Goal: Task Accomplishment & Management: Complete application form

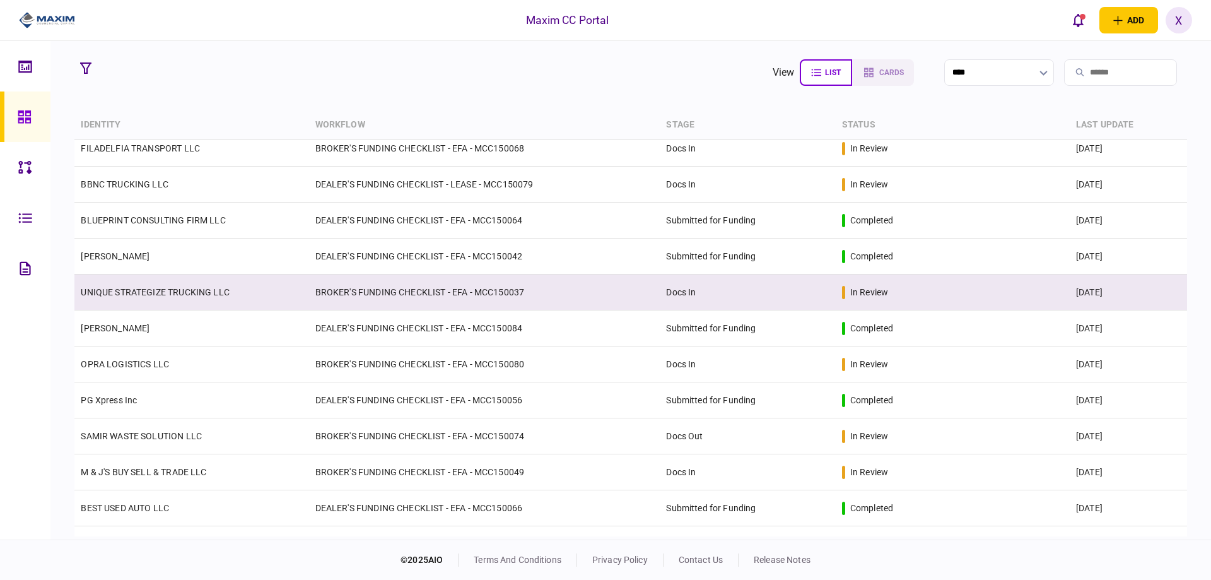
scroll to position [315, 0]
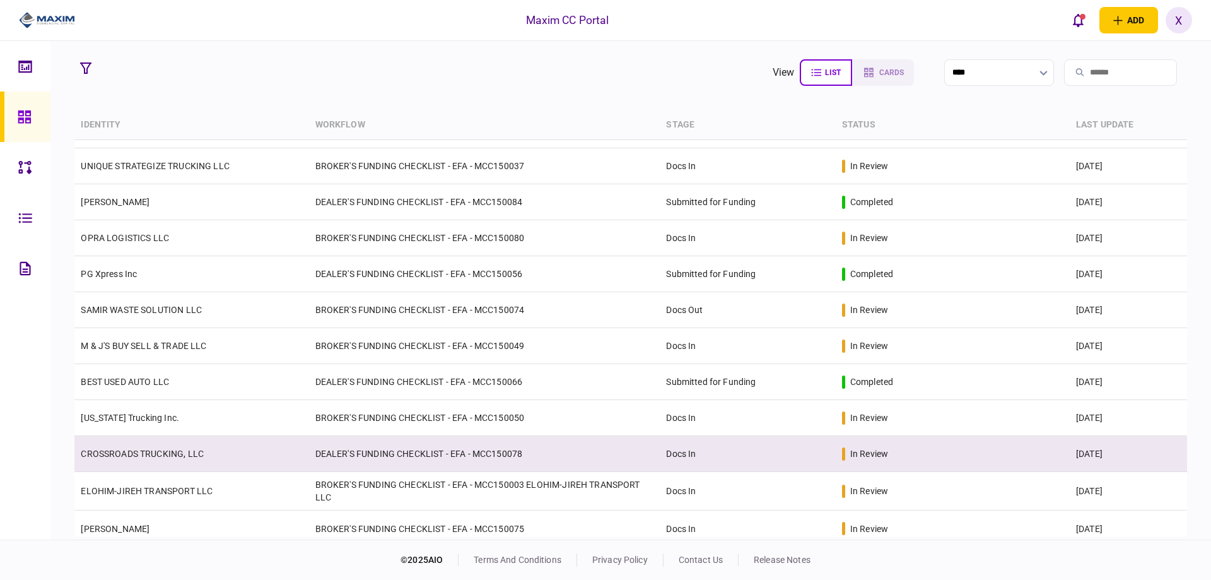
click at [169, 457] on link "CROSSROADS TRUCKING, LLC" at bounding box center [142, 453] width 123 height 10
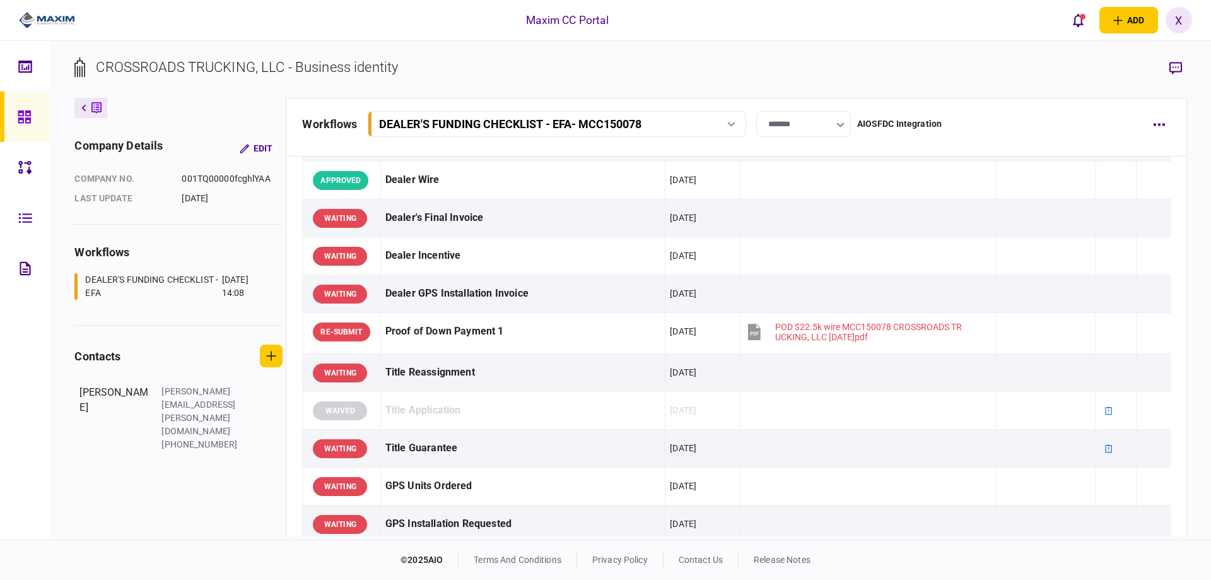
scroll to position [820, 0]
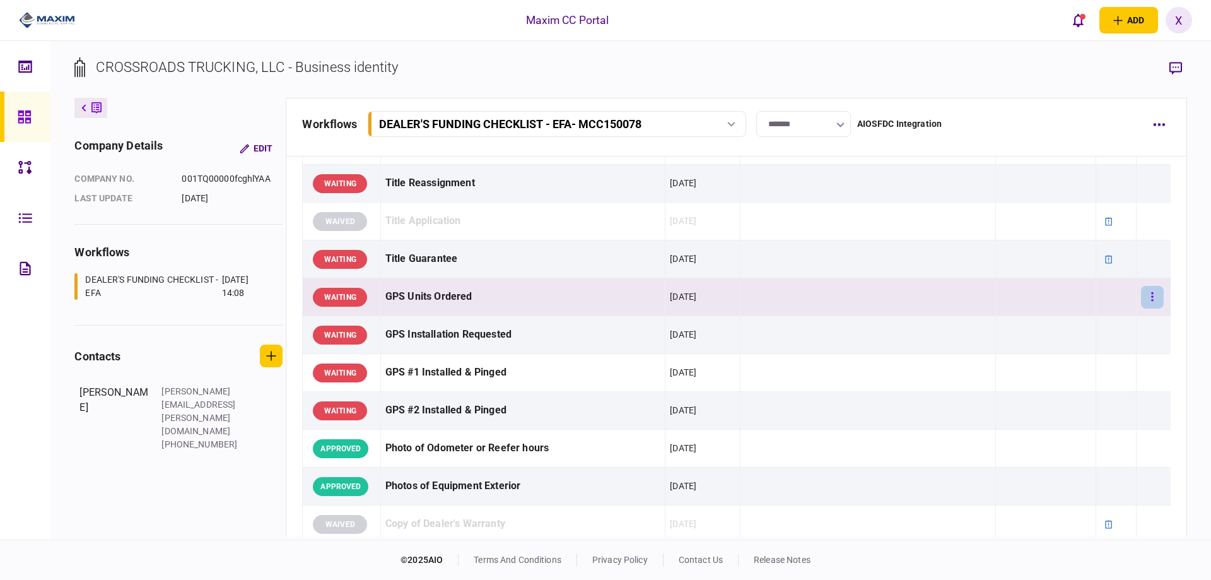
click at [1147, 301] on button "button" at bounding box center [1152, 297] width 23 height 23
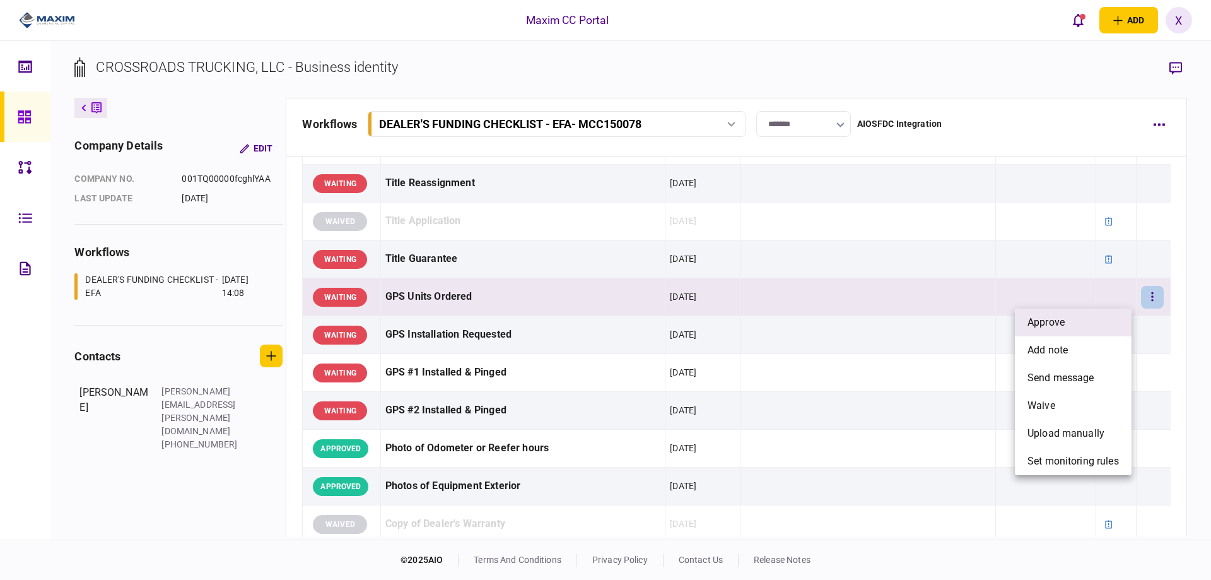
click at [1099, 322] on li "approve" at bounding box center [1073, 322] width 117 height 28
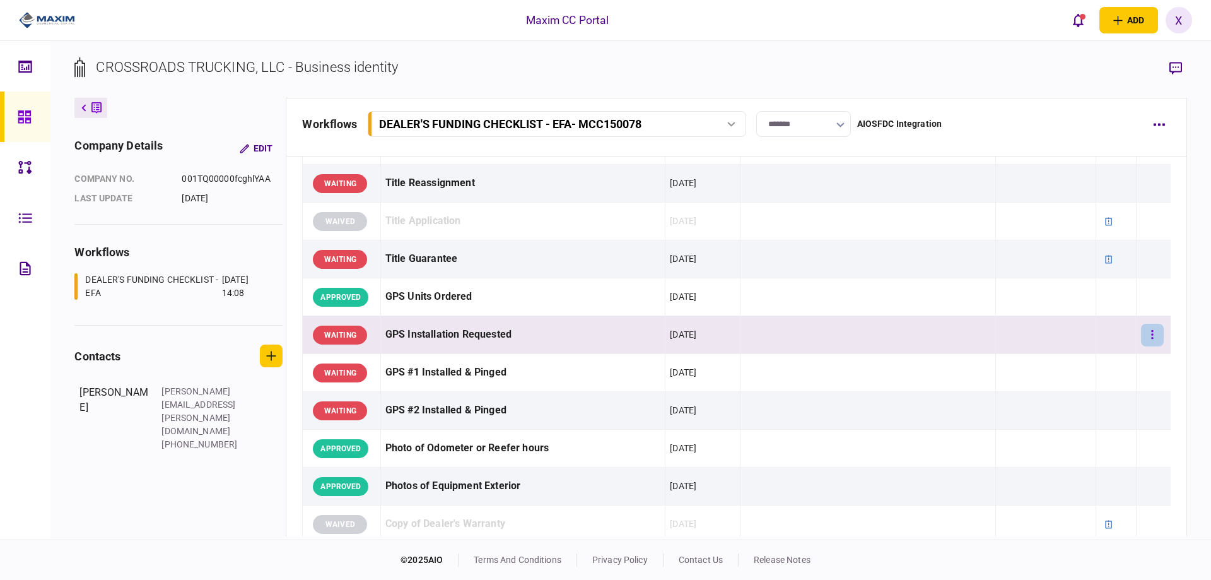
click at [1145, 333] on button "button" at bounding box center [1152, 335] width 23 height 23
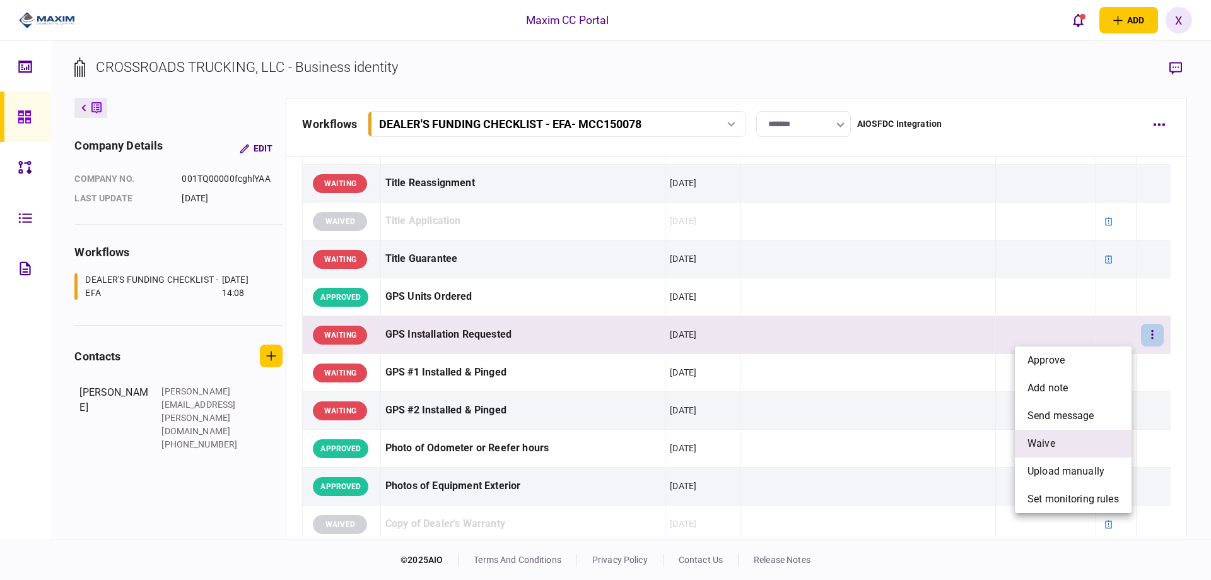
click at [1089, 444] on li "waive" at bounding box center [1073, 444] width 117 height 28
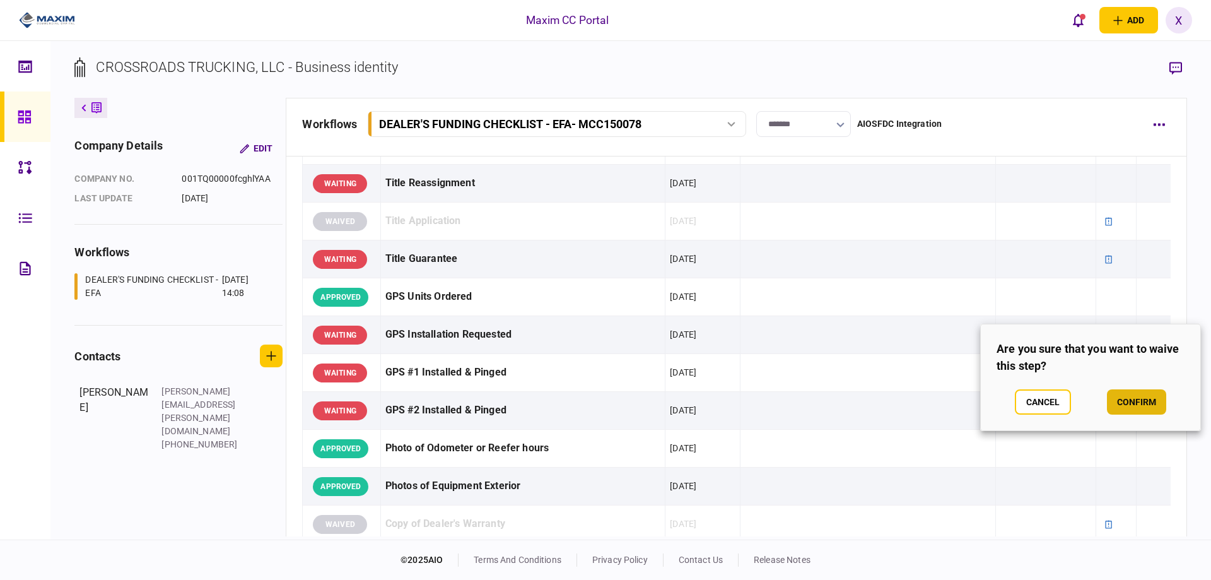
click at [1120, 394] on button "confirm" at bounding box center [1136, 401] width 59 height 25
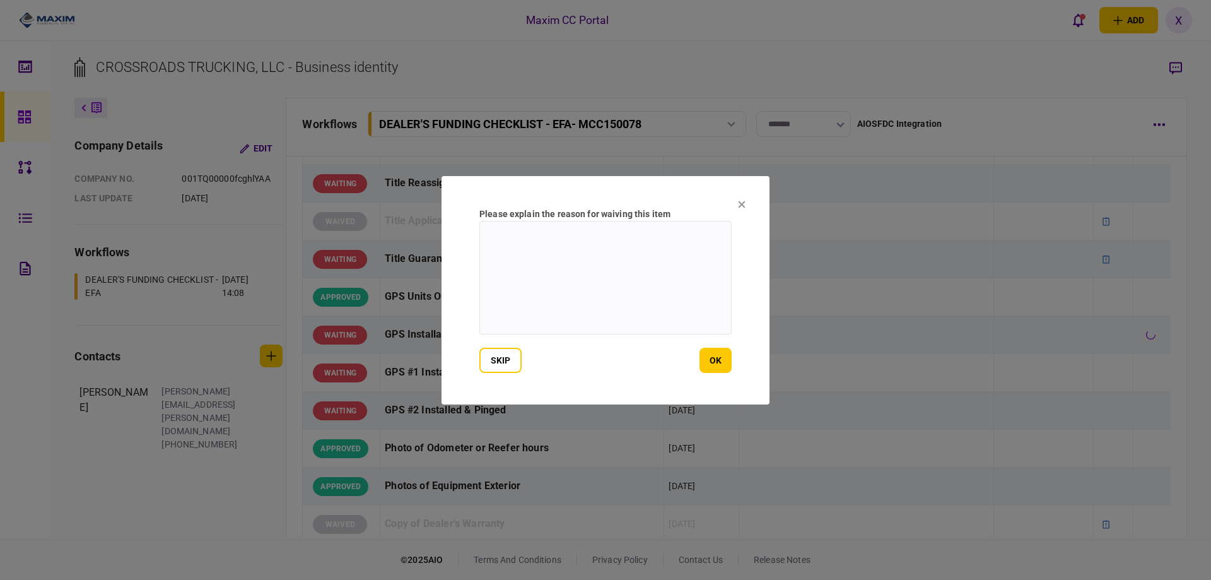
click at [733, 365] on section "Please explain the reason for waiving this item skip ok" at bounding box center [605, 290] width 328 height 228
click at [720, 361] on button "ok" at bounding box center [715, 360] width 32 height 25
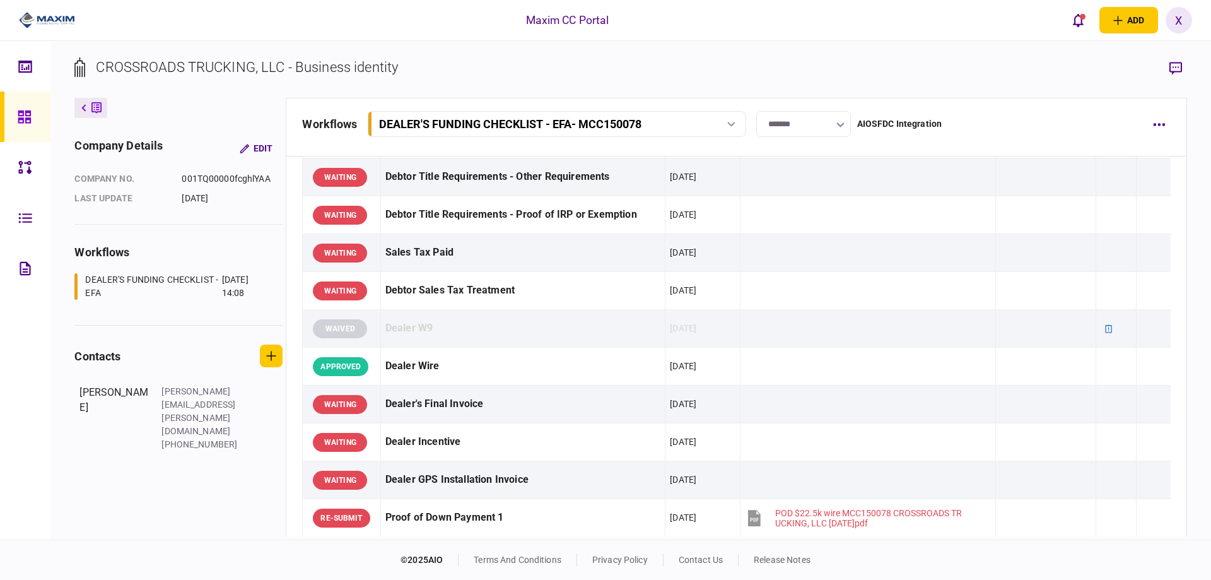
scroll to position [378, 0]
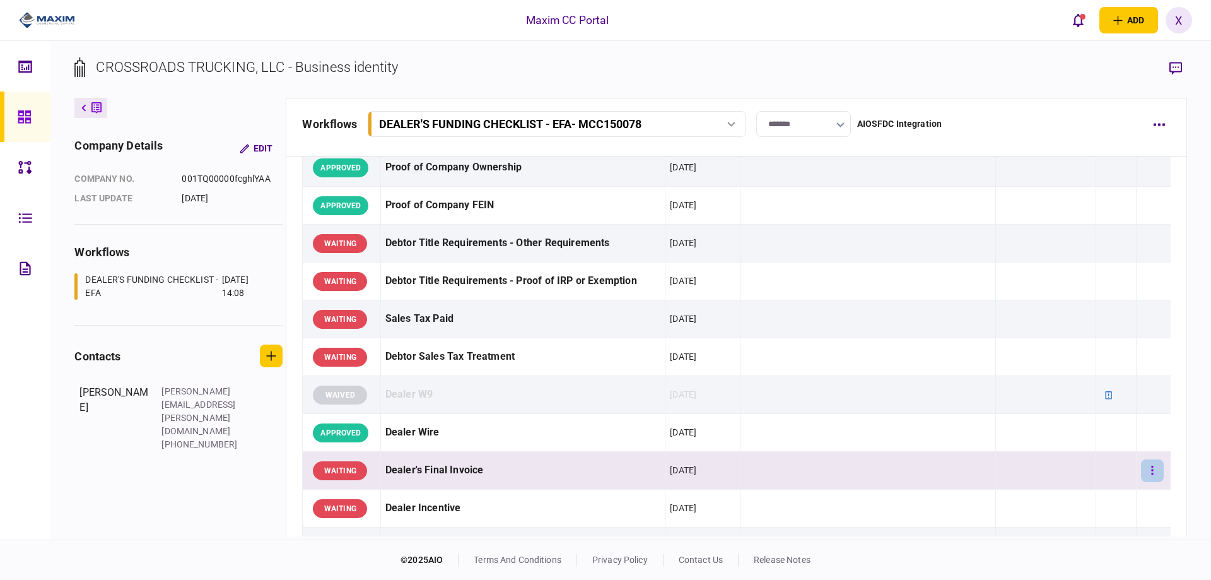
click at [1150, 471] on button "button" at bounding box center [1152, 470] width 23 height 23
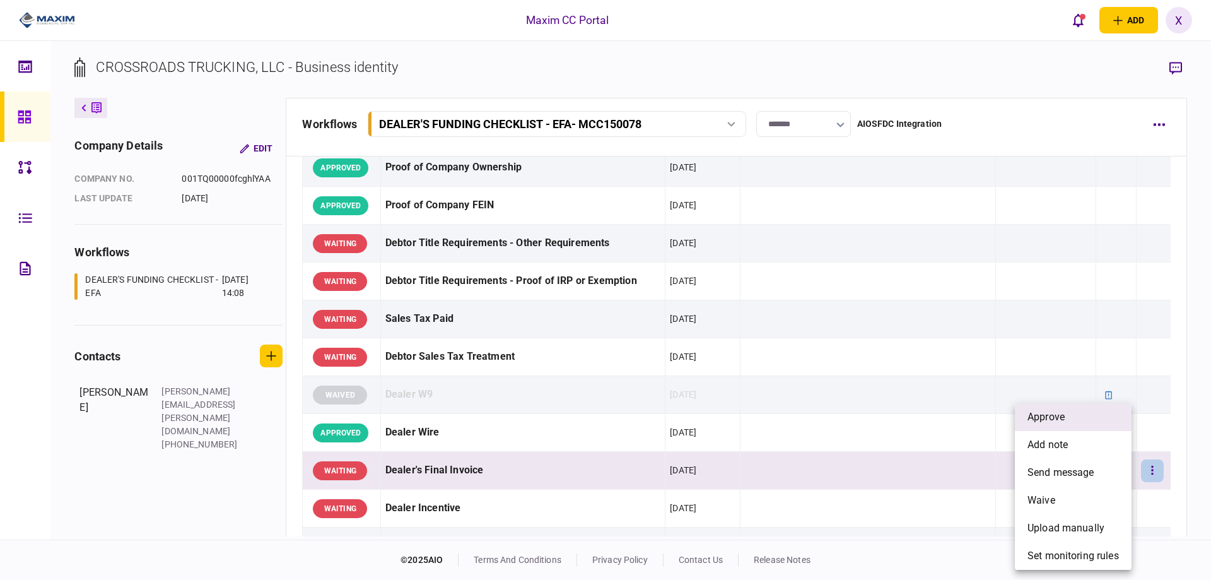
click at [1072, 418] on li "approve" at bounding box center [1073, 417] width 117 height 28
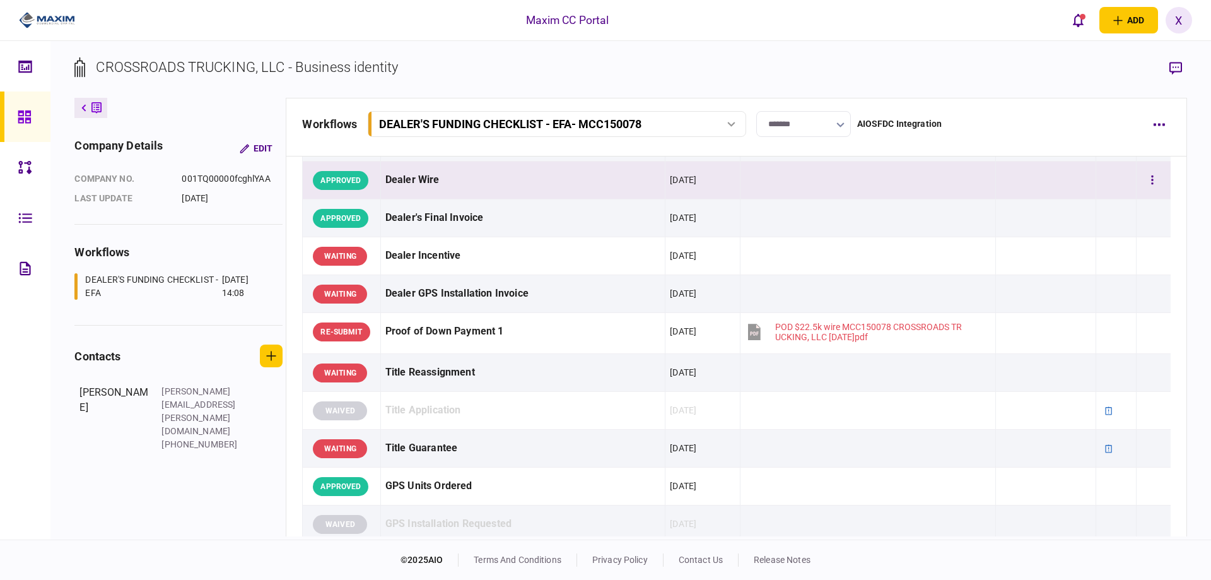
scroll to position [694, 0]
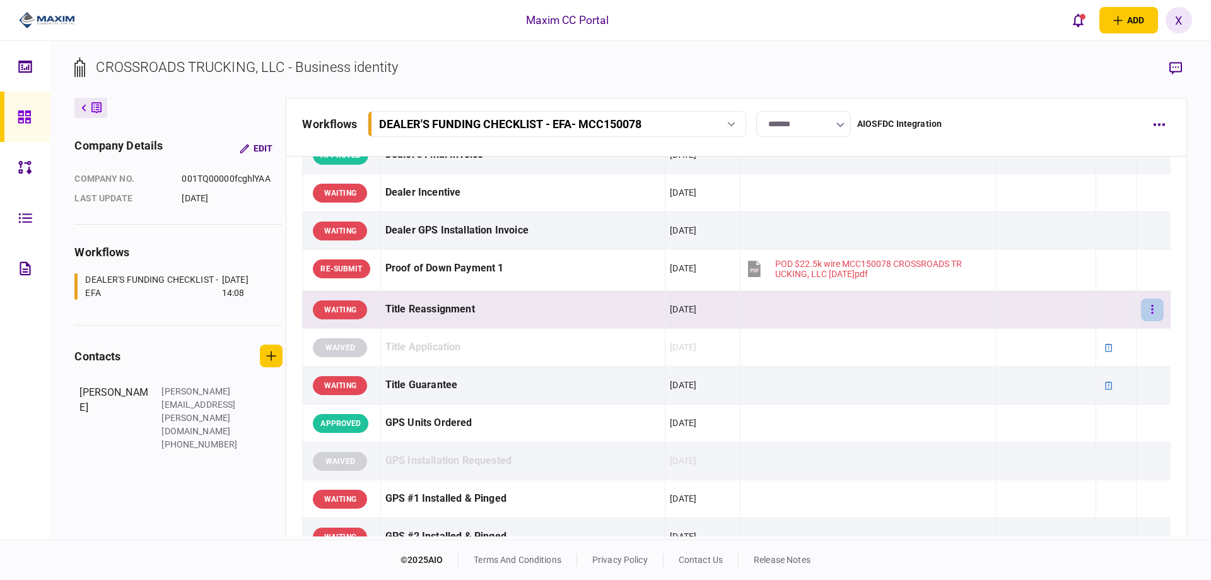
click at [1151, 311] on icon "button" at bounding box center [1152, 309] width 3 height 12
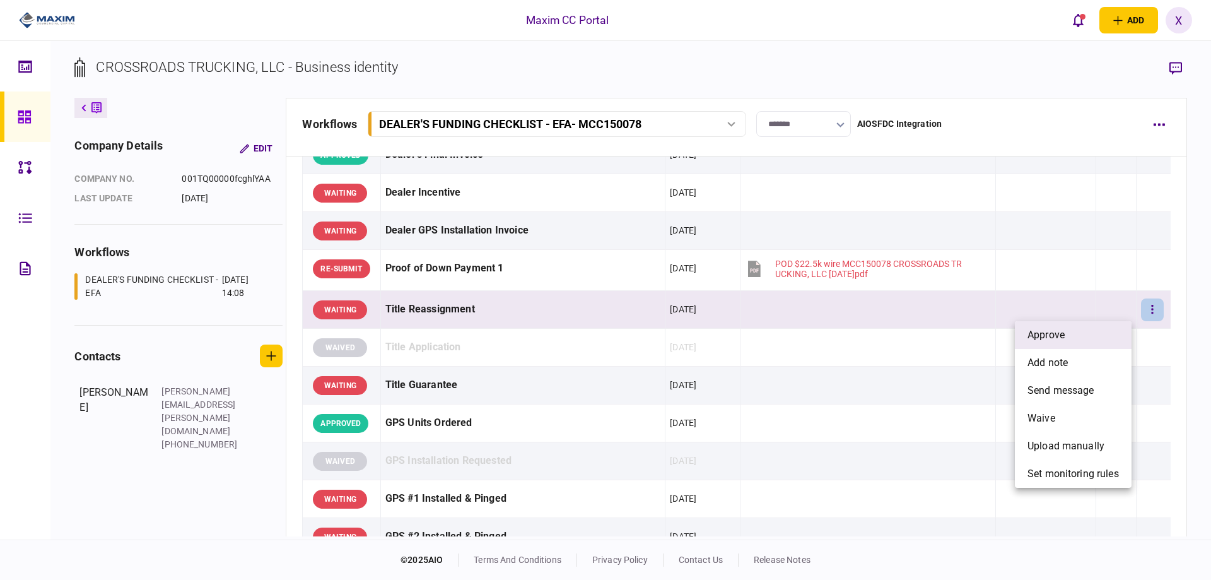
click at [1093, 339] on li "approve" at bounding box center [1073, 335] width 117 height 28
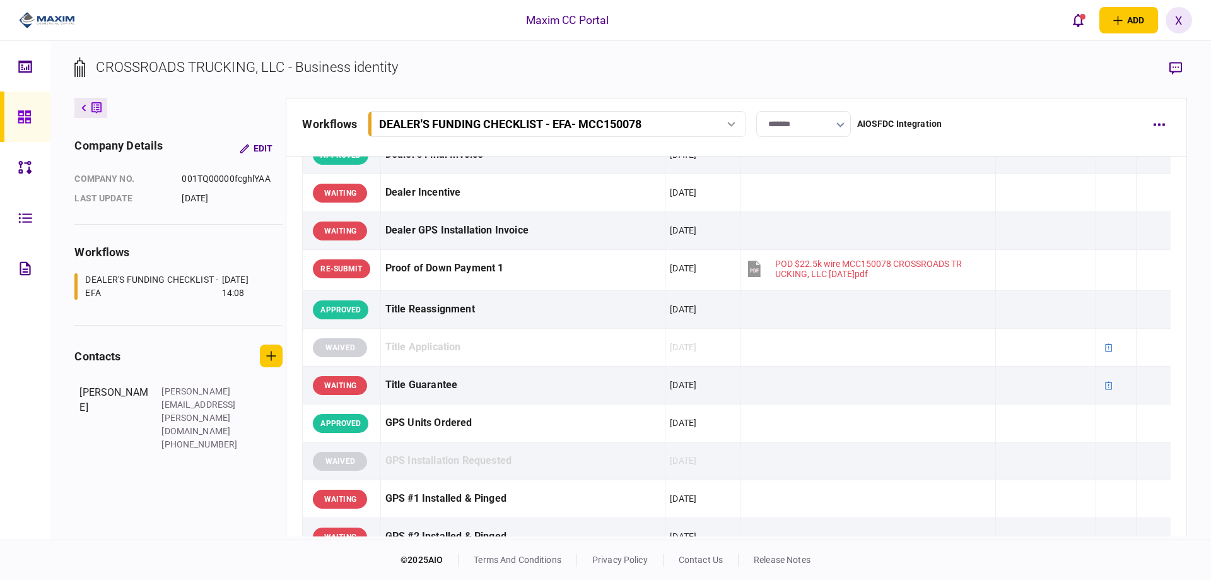
click at [28, 119] on icon at bounding box center [24, 116] width 13 height 13
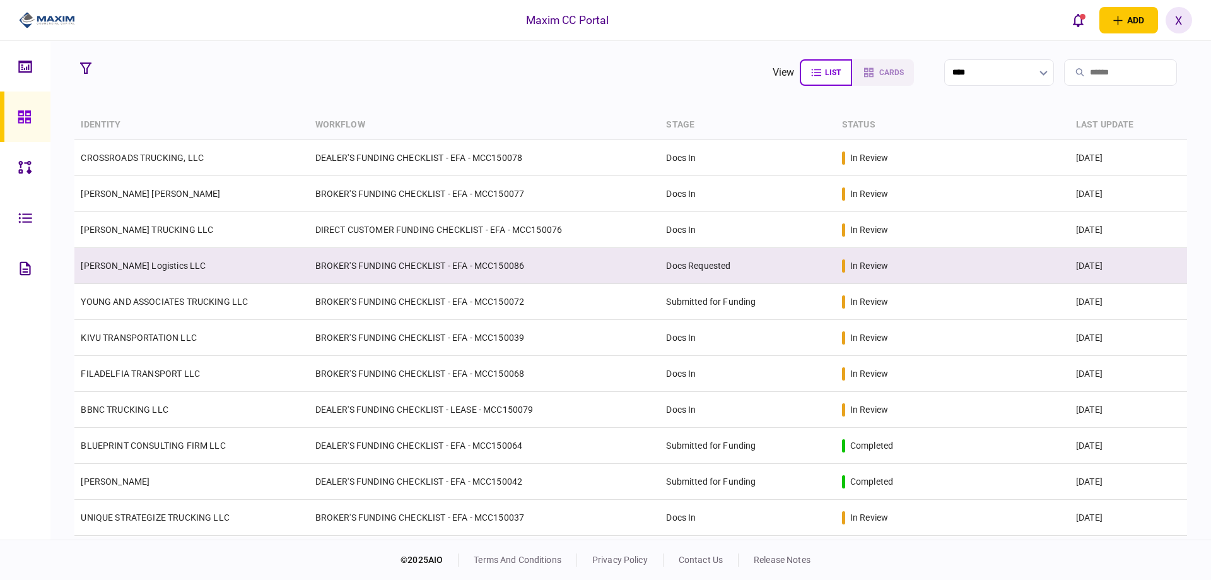
click at [116, 271] on td "[PERSON_NAME] Logistics LLC" at bounding box center [191, 266] width 234 height 36
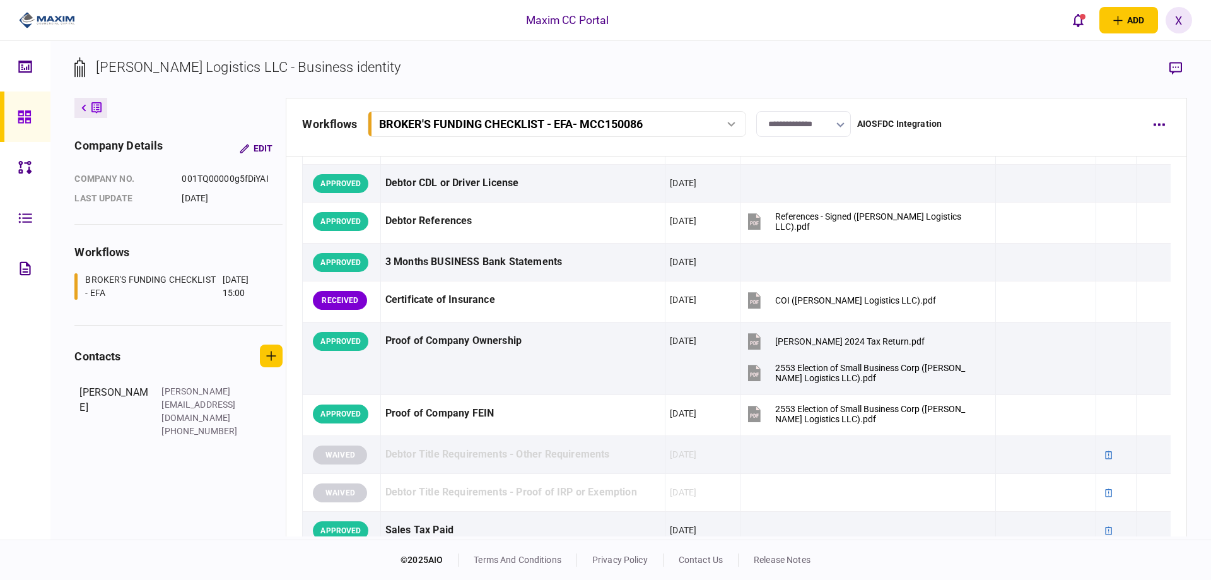
scroll to position [315, 0]
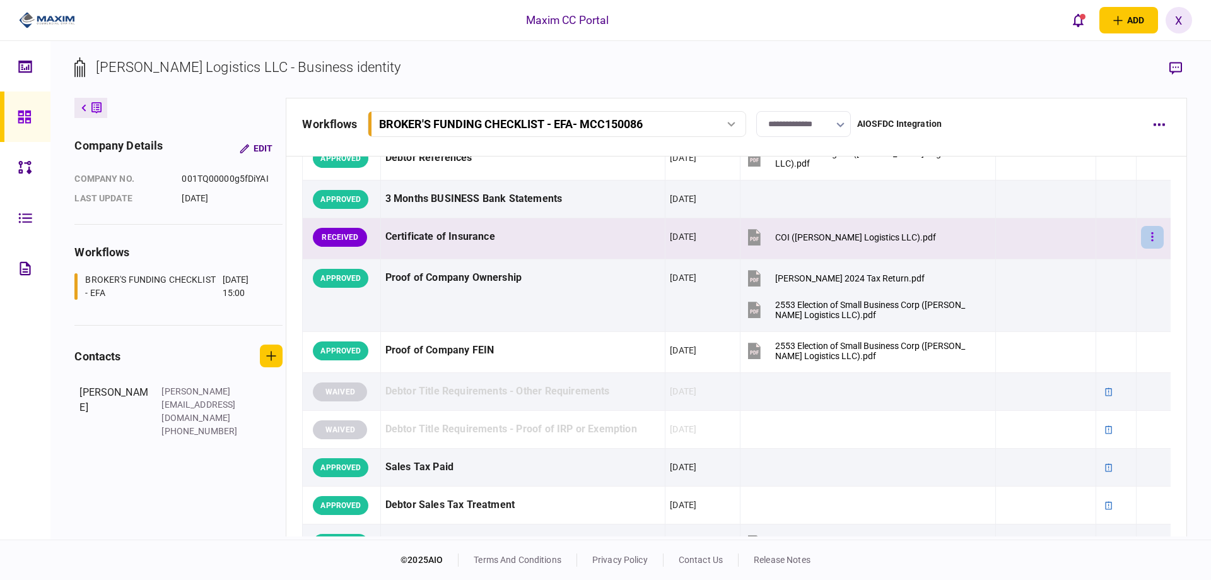
click at [1153, 238] on button "button" at bounding box center [1152, 237] width 23 height 23
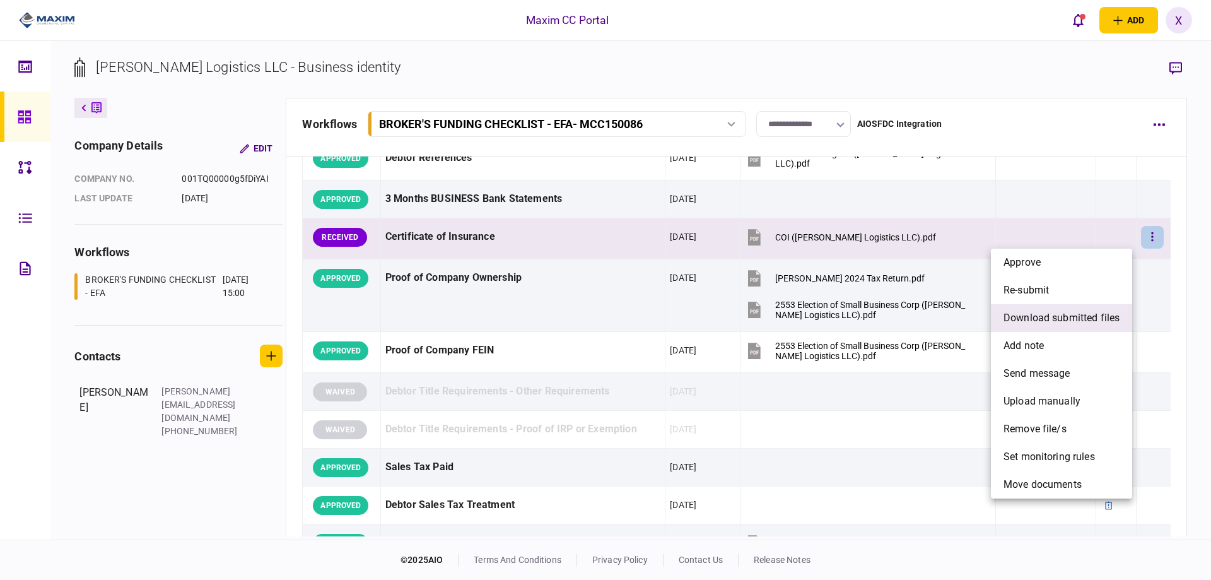
click at [1079, 312] on span "download submitted files" at bounding box center [1061, 317] width 116 height 15
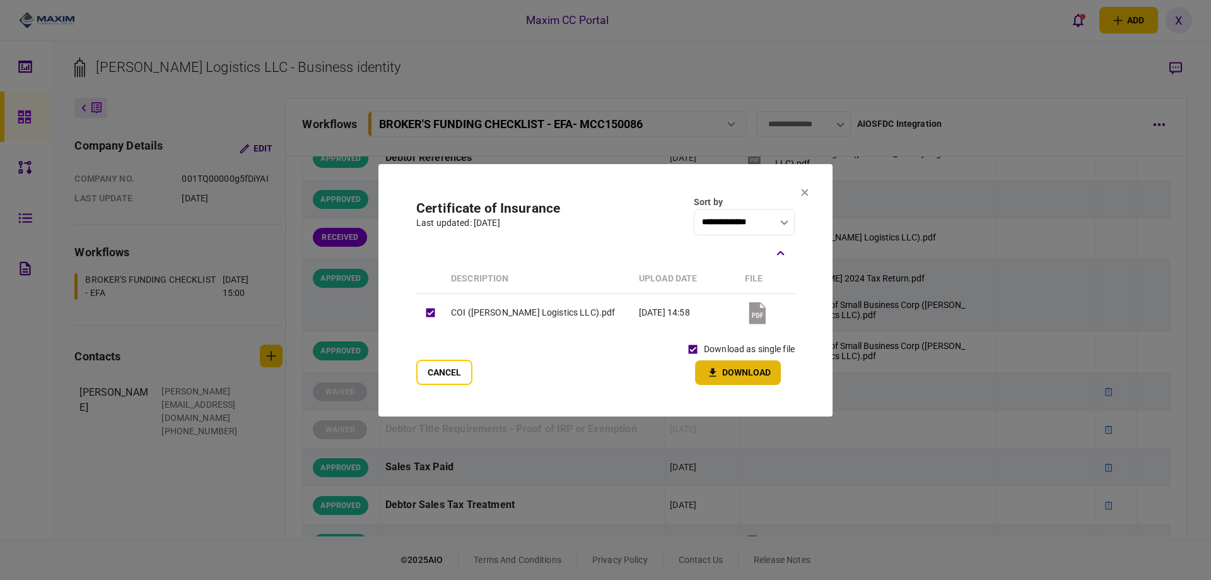
drag, startPoint x: 705, startPoint y: 358, endPoint x: 713, endPoint y: 365, distance: 10.7
click at [711, 363] on div "download as single file Download" at bounding box center [738, 361] width 113 height 47
click at [713, 365] on button "Download" at bounding box center [738, 372] width 86 height 25
click at [808, 192] on icon at bounding box center [805, 193] width 8 height 8
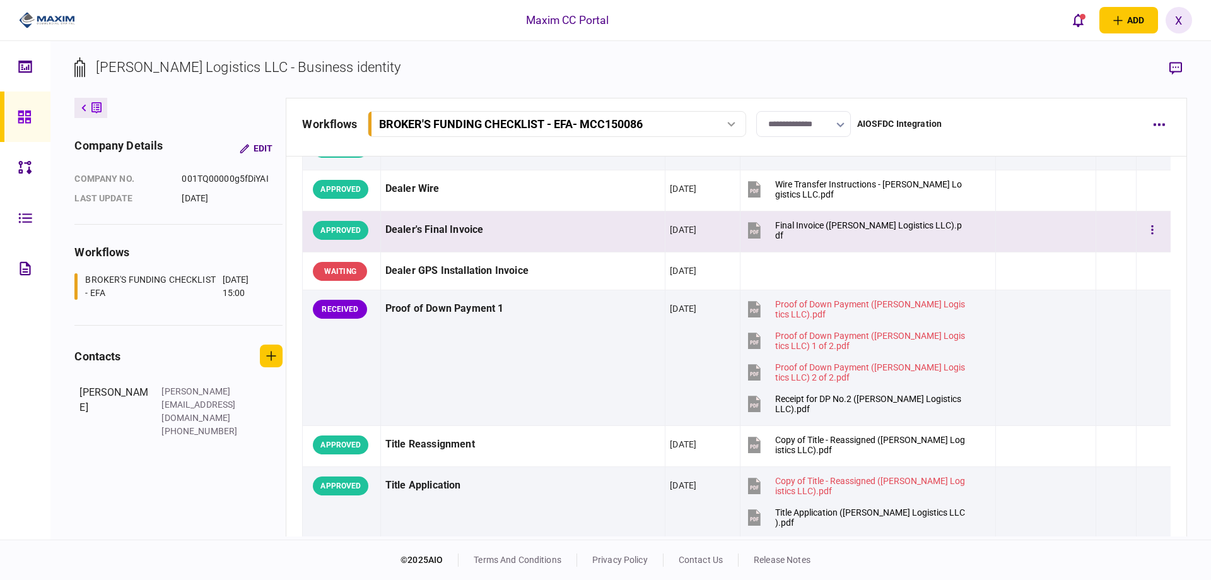
scroll to position [883, 0]
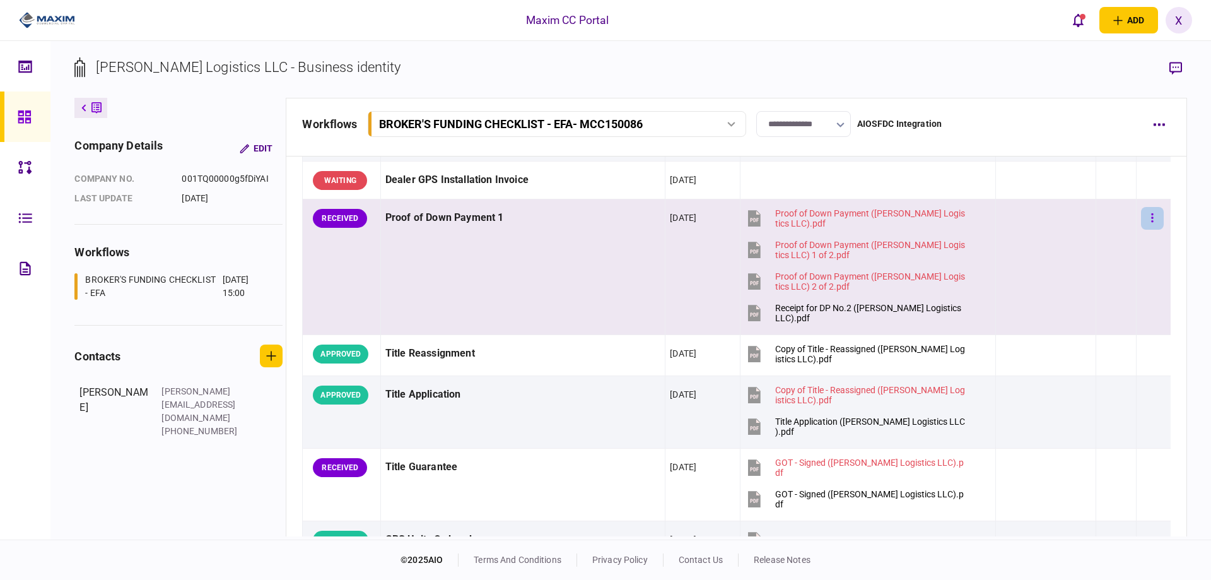
click at [1141, 220] on button "button" at bounding box center [1152, 218] width 23 height 23
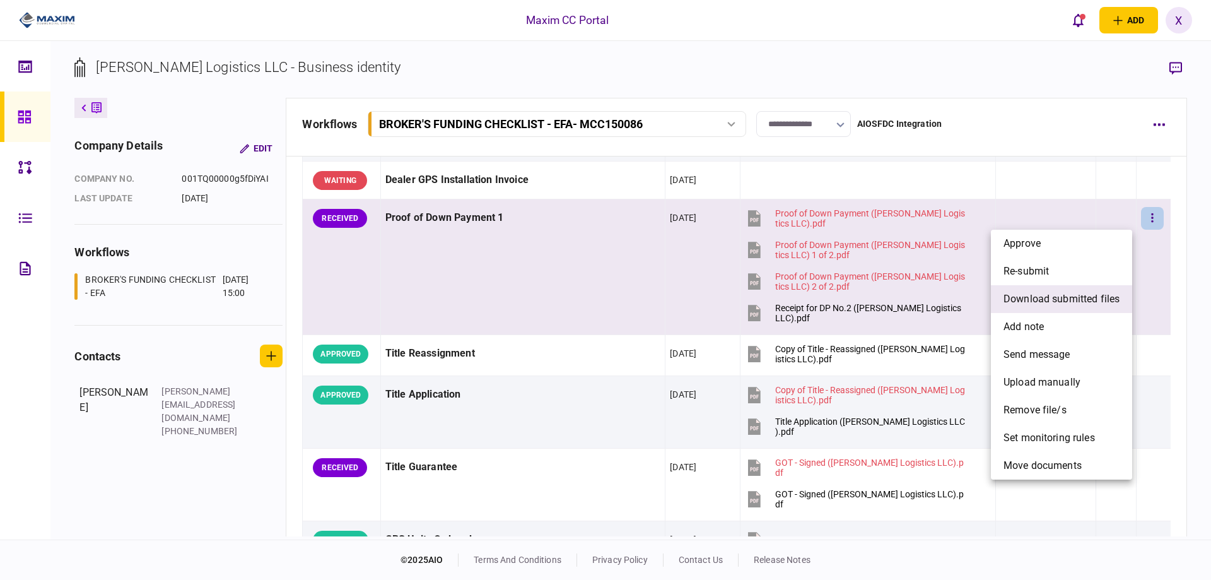
click at [1059, 305] on span "download submitted files" at bounding box center [1061, 298] width 116 height 15
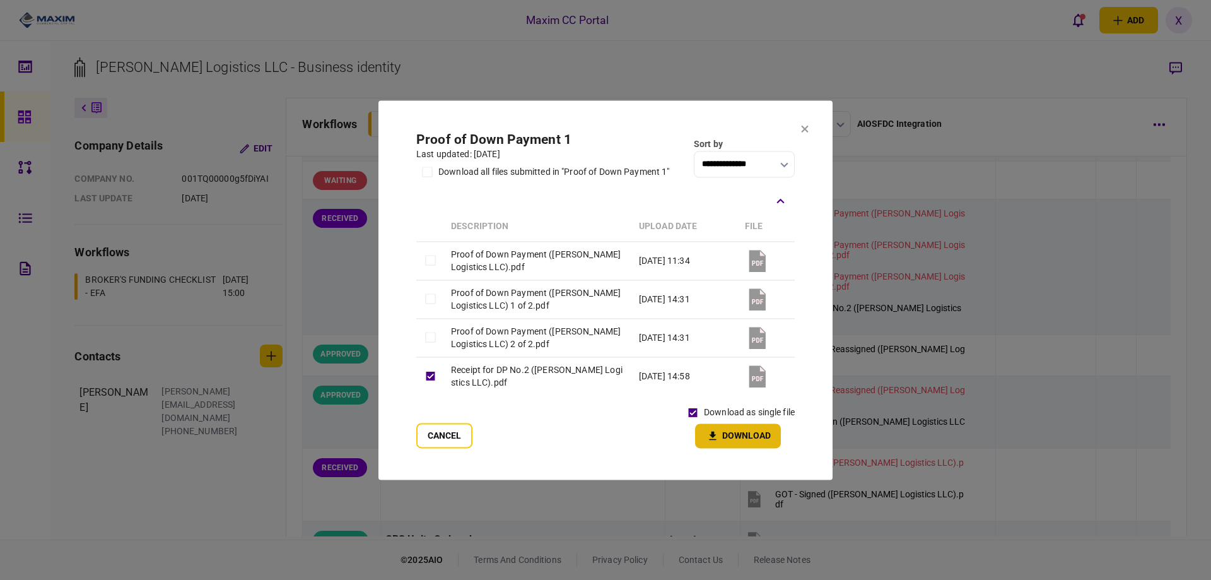
click at [714, 433] on icon "button" at bounding box center [712, 436] width 15 height 12
click at [807, 125] on icon at bounding box center [805, 129] width 8 height 8
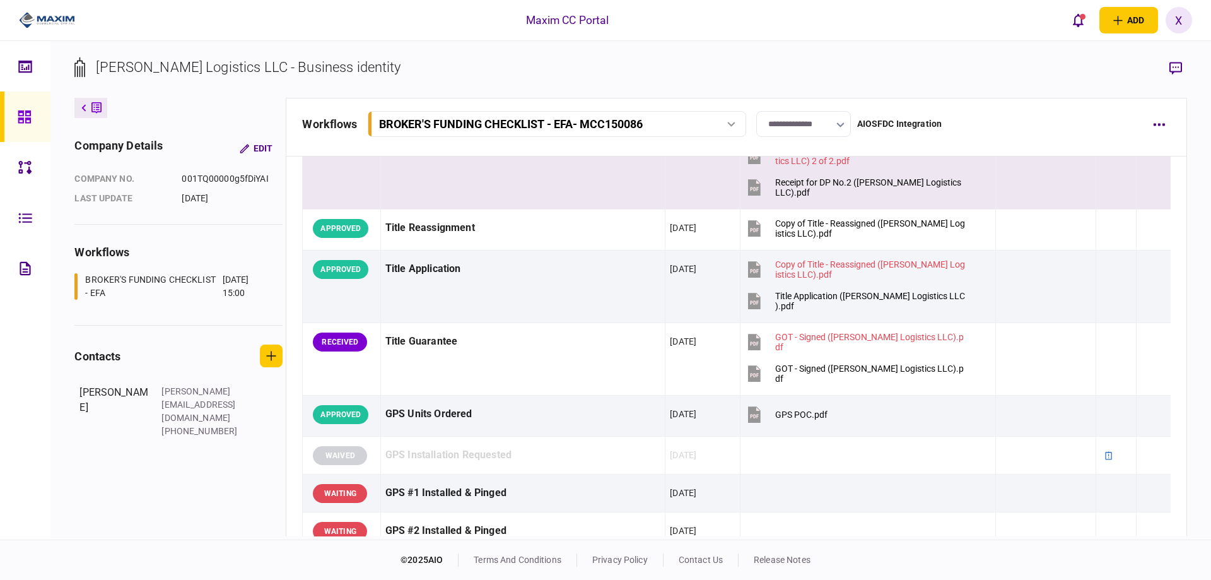
scroll to position [1009, 0]
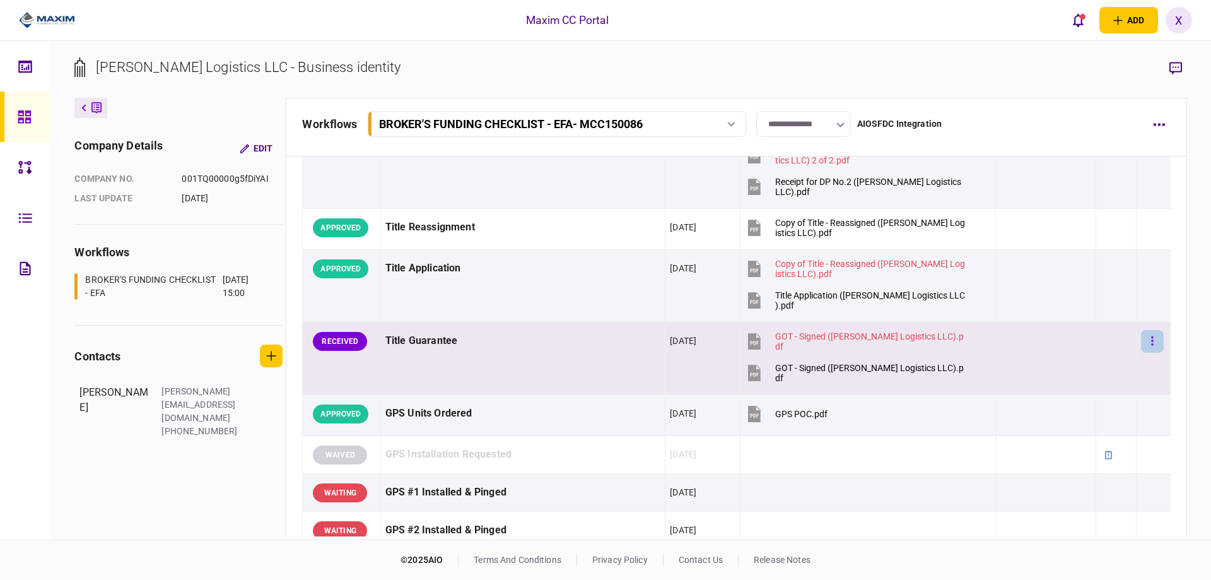
click at [1147, 345] on button "button" at bounding box center [1152, 341] width 23 height 23
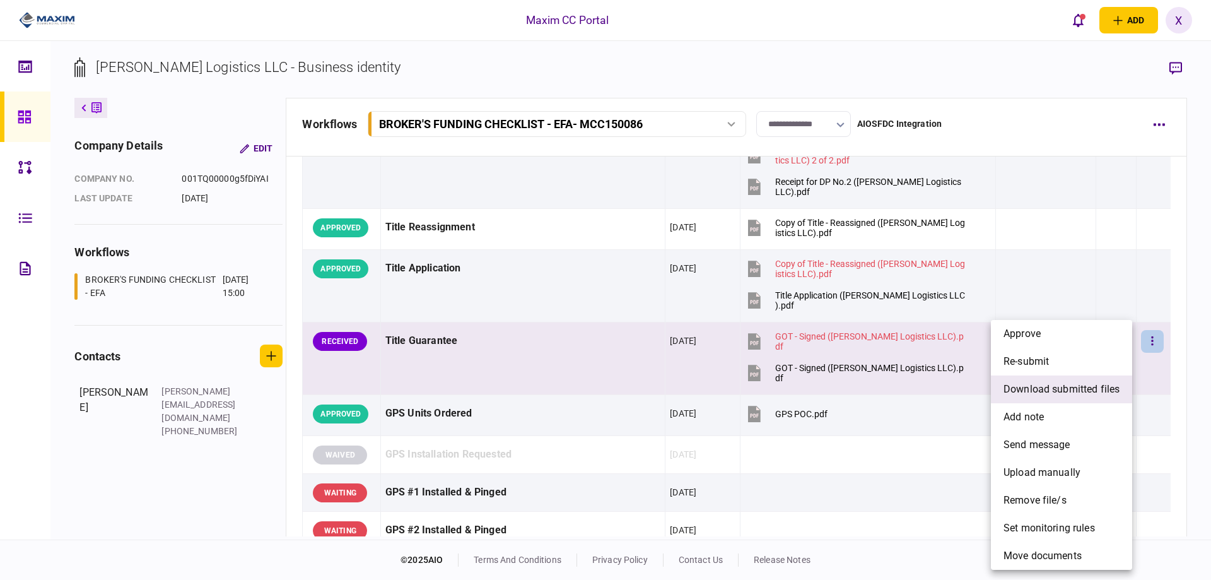
click at [1061, 395] on span "download submitted files" at bounding box center [1061, 389] width 116 height 15
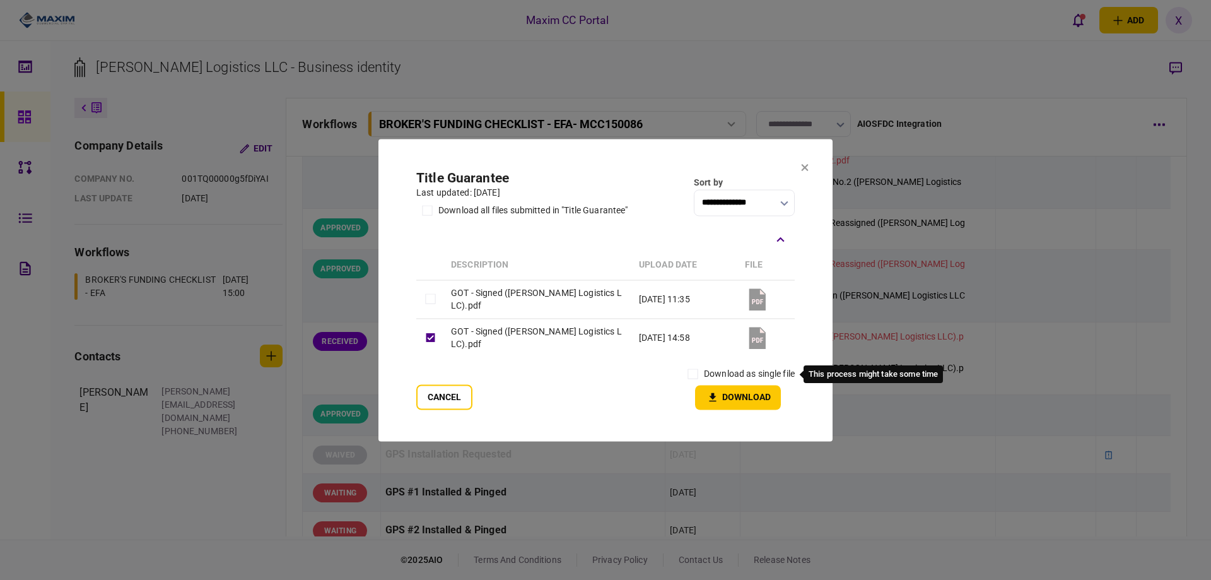
click at [737, 373] on label "download as single file" at bounding box center [749, 373] width 91 height 13
click at [714, 391] on icon "button" at bounding box center [712, 397] width 15 height 12
click at [810, 163] on section "**********" at bounding box center [605, 290] width 454 height 302
click at [801, 167] on icon at bounding box center [805, 167] width 8 height 8
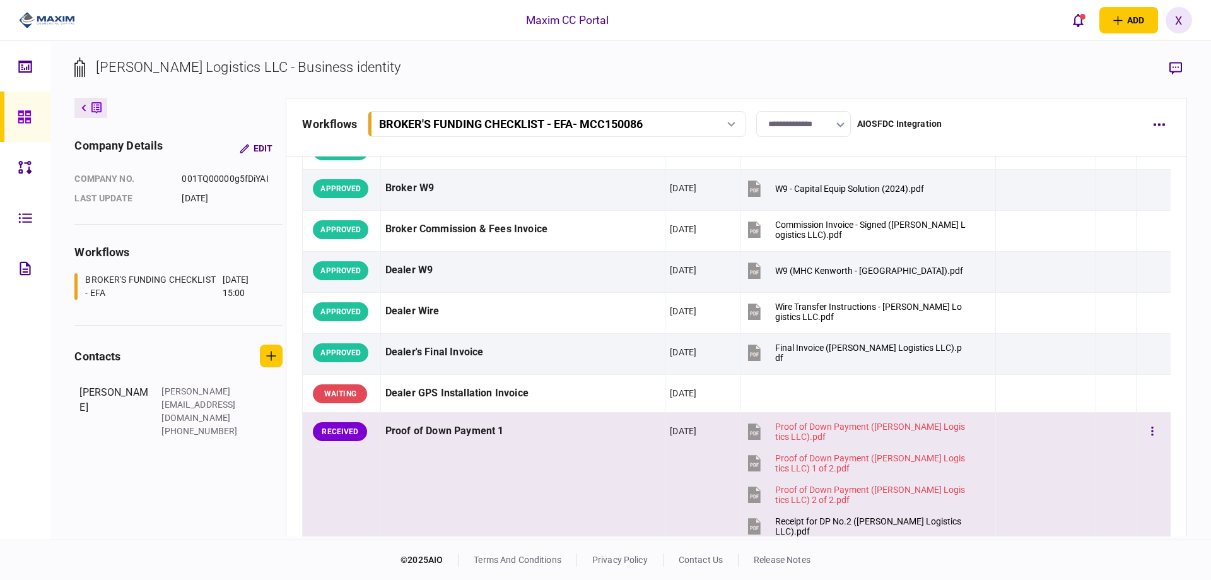
scroll to position [757, 0]
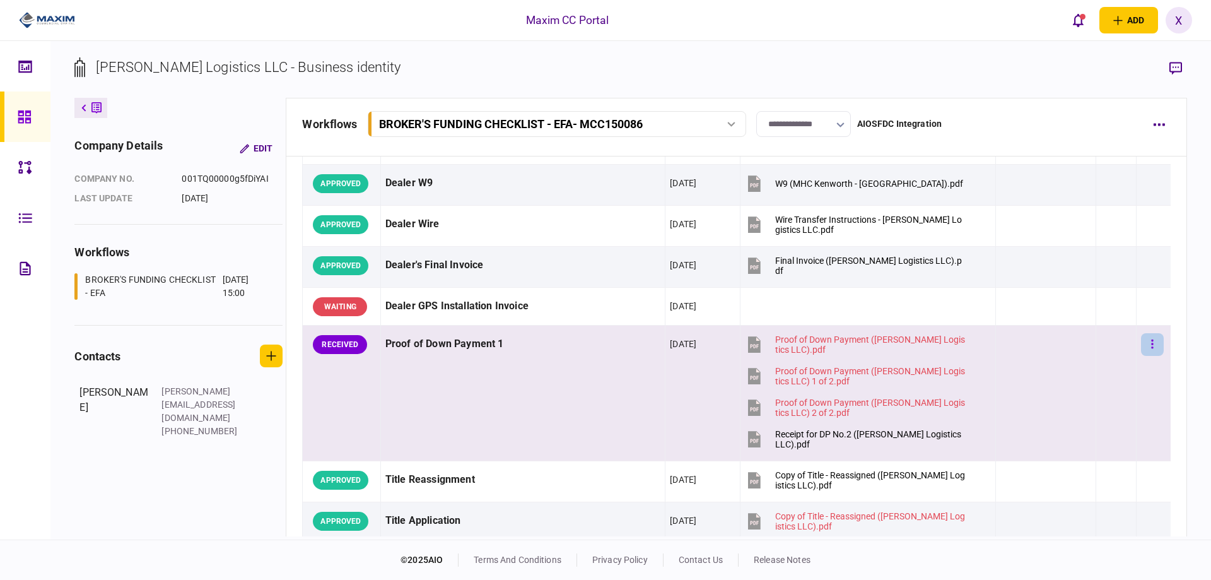
click at [1145, 346] on button "button" at bounding box center [1152, 344] width 23 height 23
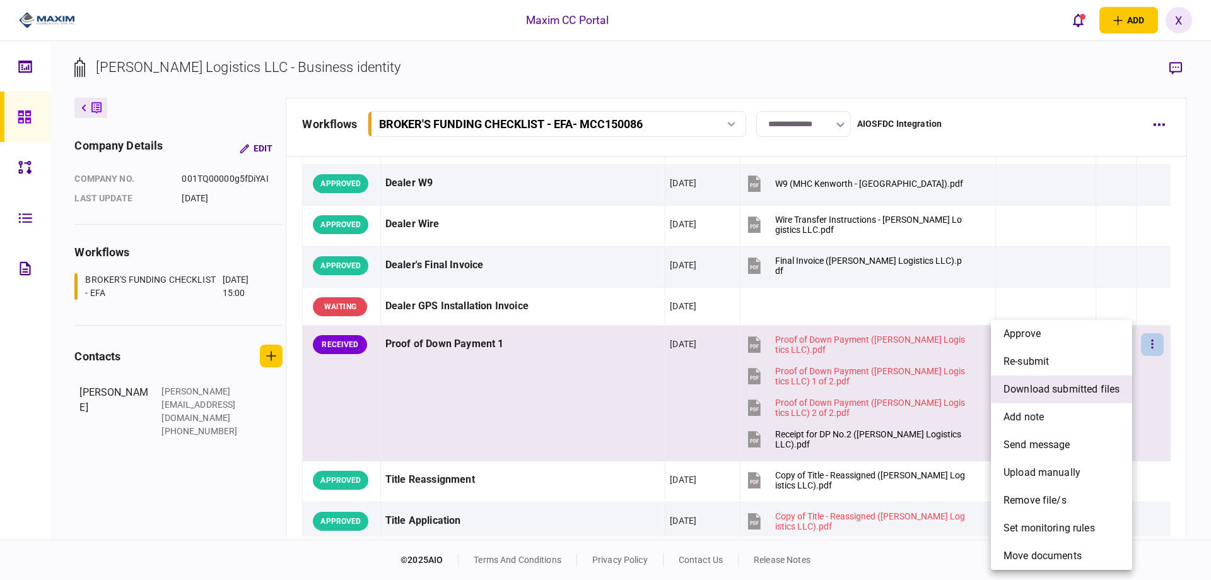
click at [1048, 394] on span "download submitted files" at bounding box center [1061, 389] width 116 height 15
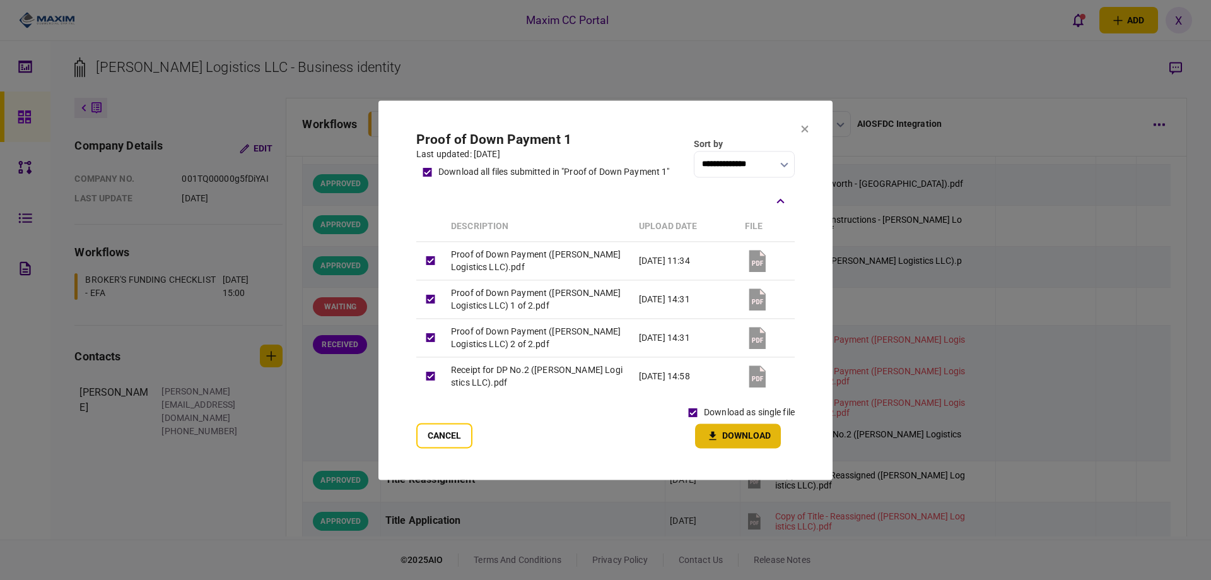
click at [734, 444] on button "Download" at bounding box center [738, 435] width 86 height 25
click at [804, 125] on button at bounding box center [805, 129] width 8 height 10
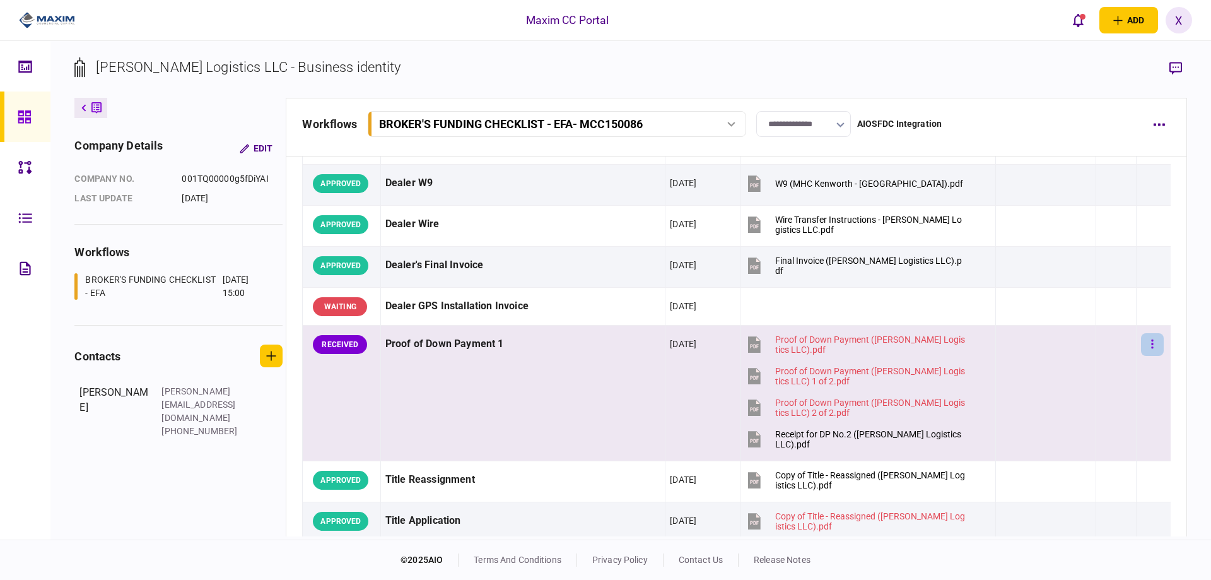
click at [1149, 340] on button "button" at bounding box center [1152, 344] width 23 height 23
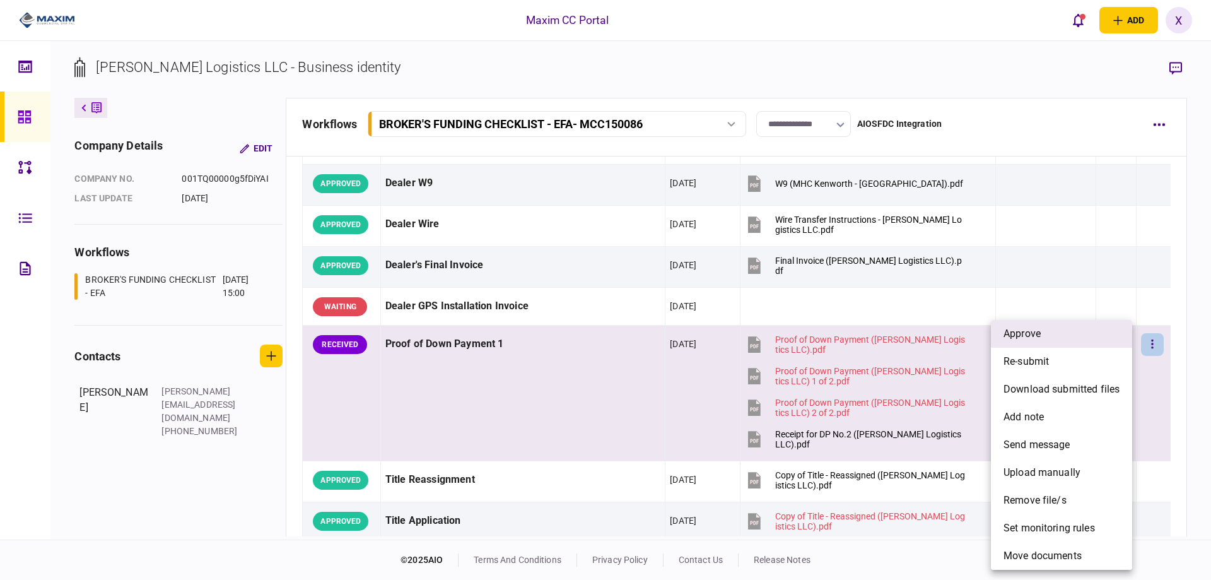
click at [1092, 340] on li "approve" at bounding box center [1061, 334] width 141 height 28
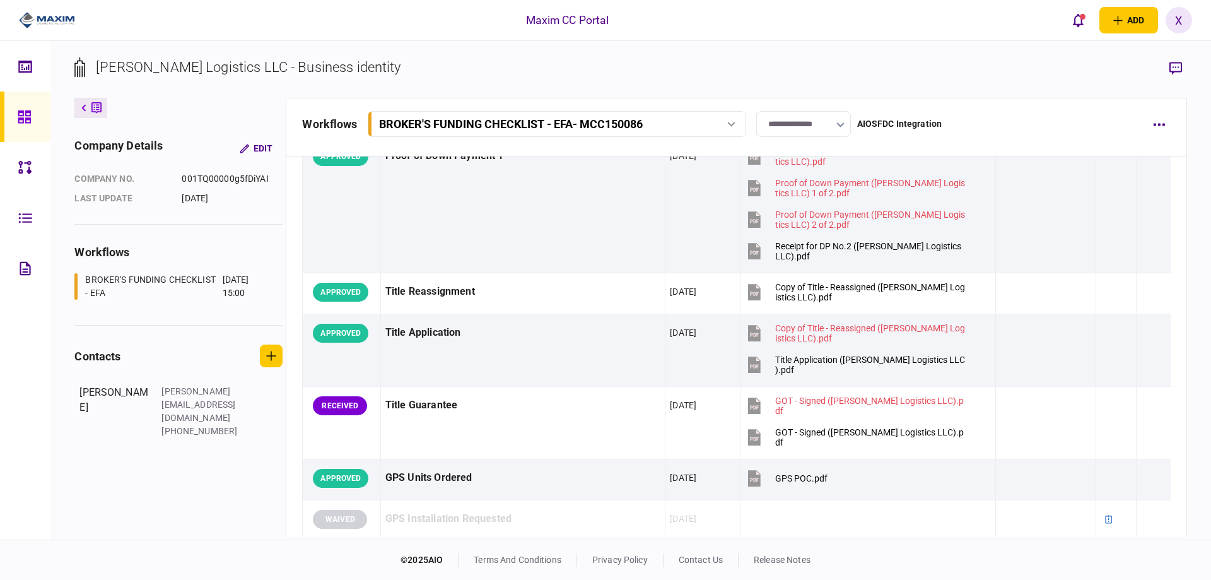
scroll to position [946, 0]
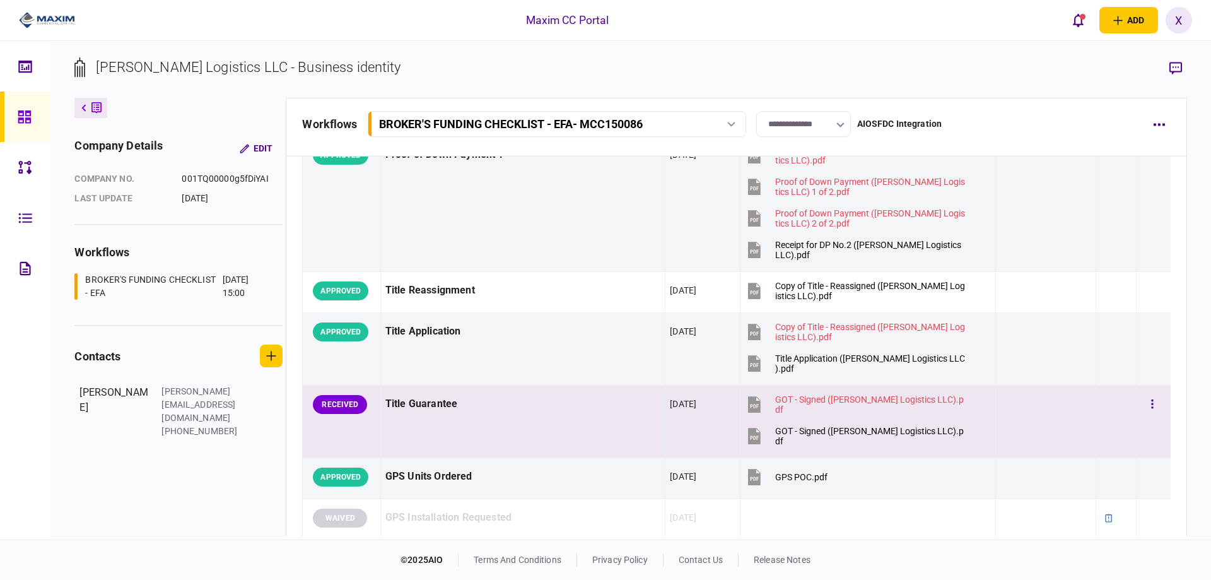
click at [1016, 413] on div at bounding box center [1045, 404] width 91 height 28
click at [428, 404] on div "Title Guarantee" at bounding box center [523, 404] width 276 height 28
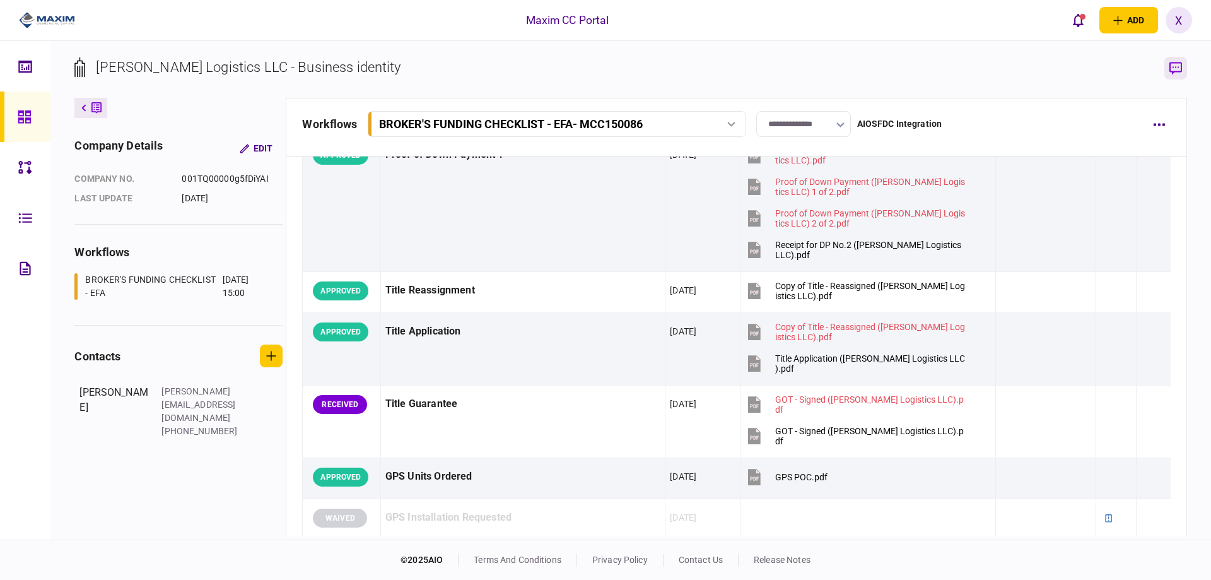
click at [1171, 66] on icon "button" at bounding box center [1175, 68] width 13 height 13
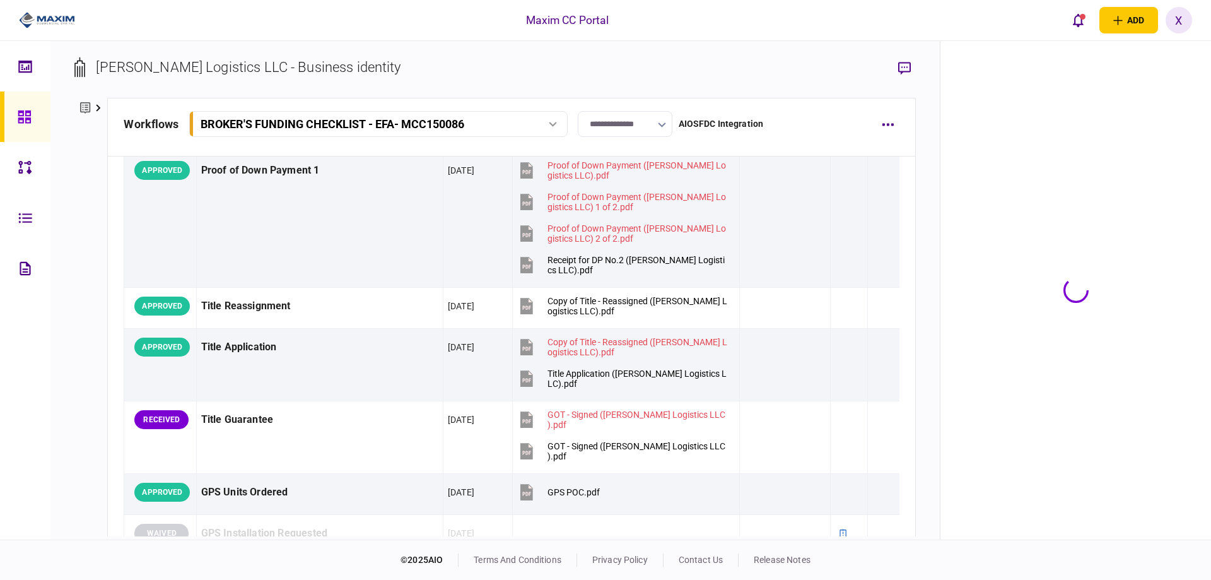
scroll to position [961, 0]
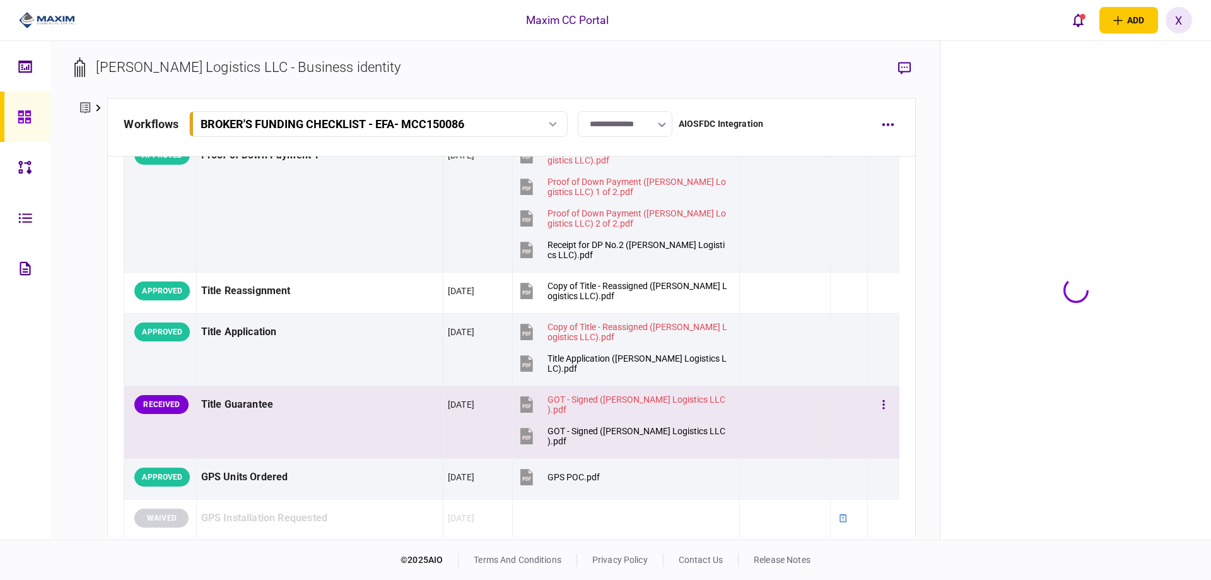
click at [245, 428] on td "Title Guarantee" at bounding box center [319, 421] width 247 height 73
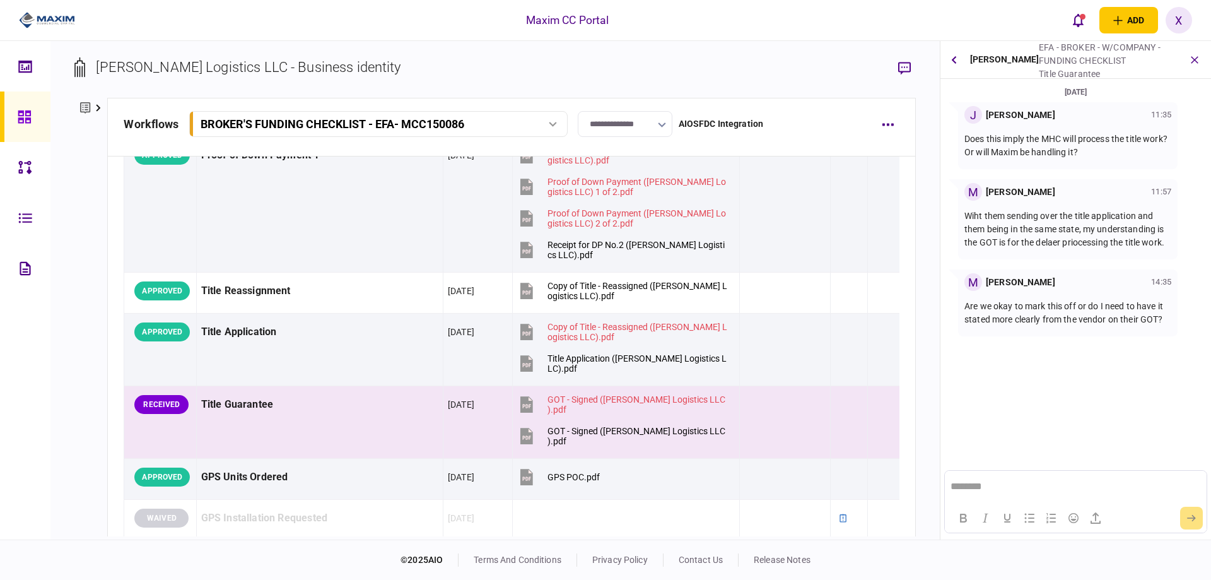
click at [1009, 476] on html "********" at bounding box center [1075, 487] width 261 height 32
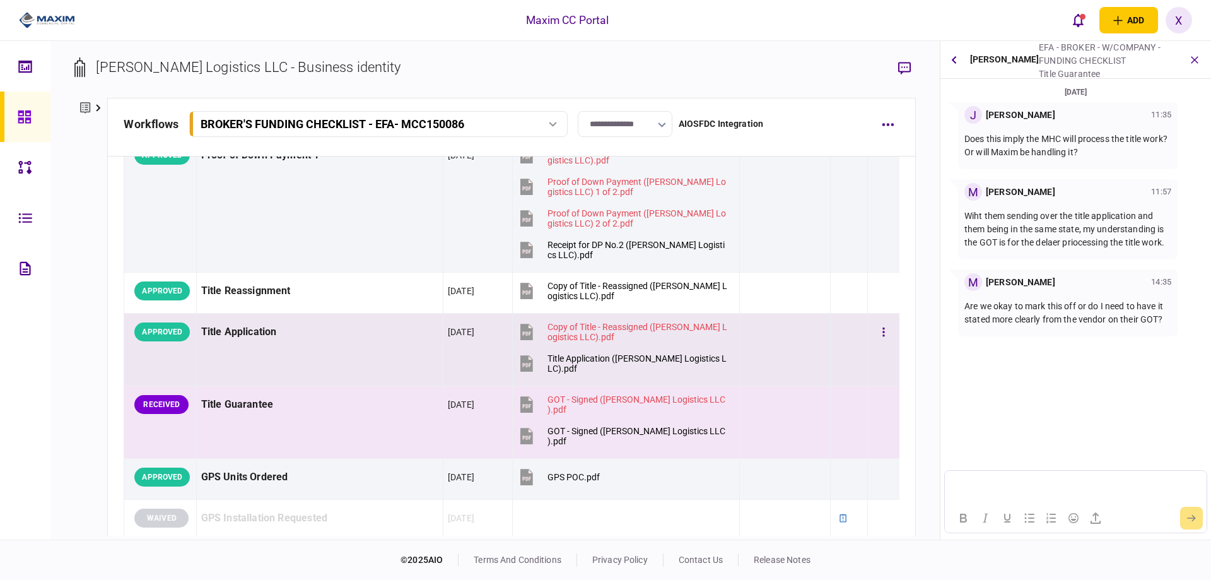
click at [887, 327] on td at bounding box center [883, 349] width 32 height 73
click at [867, 414] on td at bounding box center [883, 421] width 32 height 73
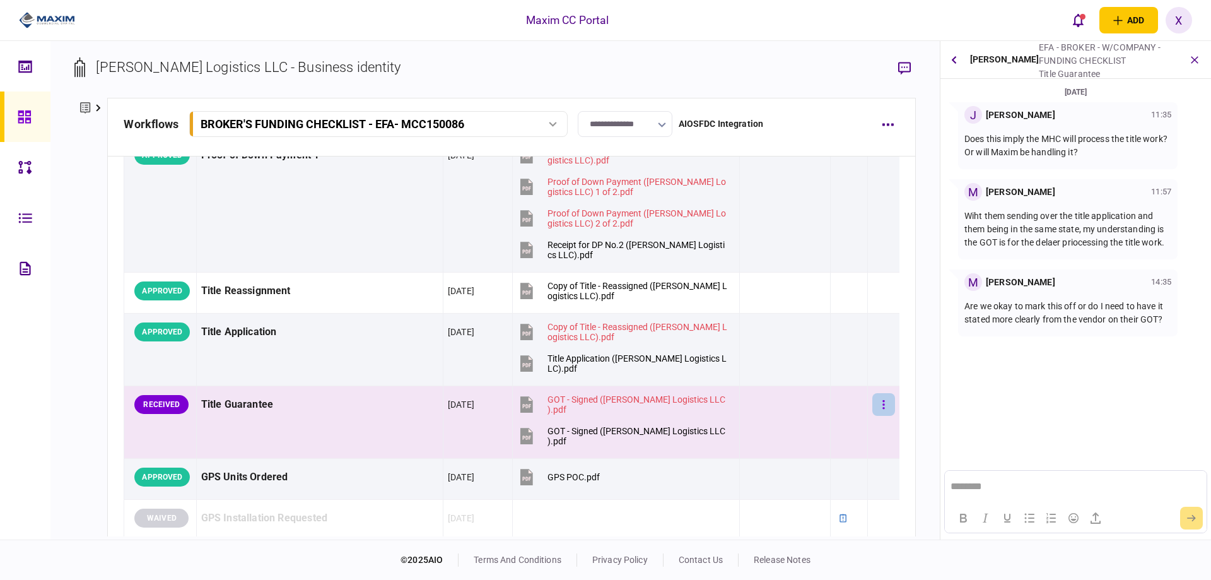
click at [882, 403] on icon "button" at bounding box center [883, 405] width 3 height 12
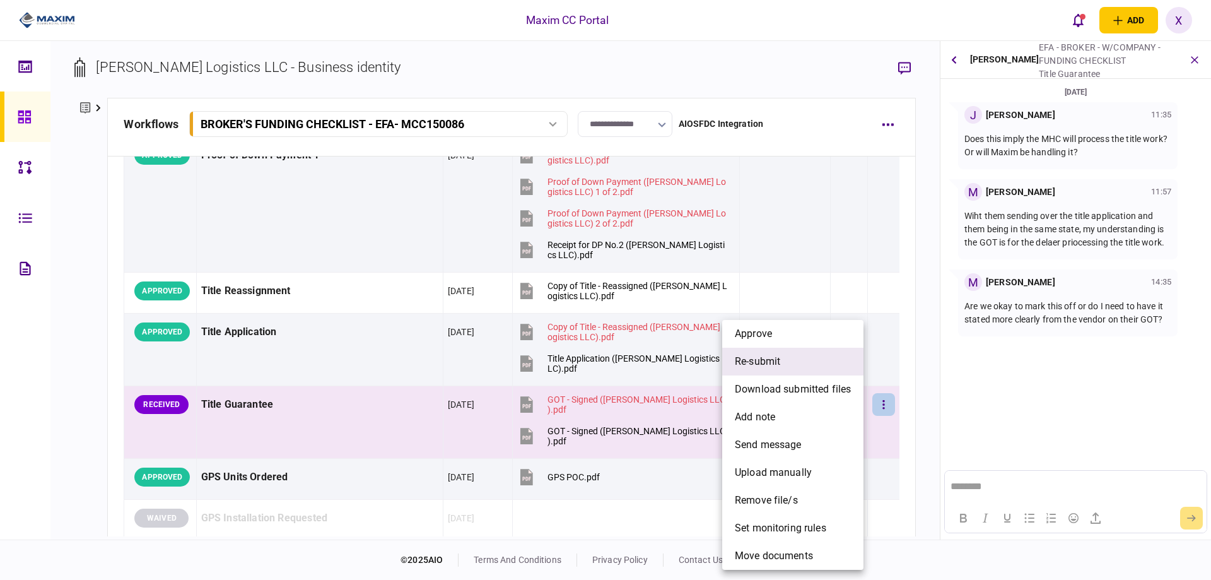
click at [839, 357] on li "re-submit" at bounding box center [792, 362] width 141 height 28
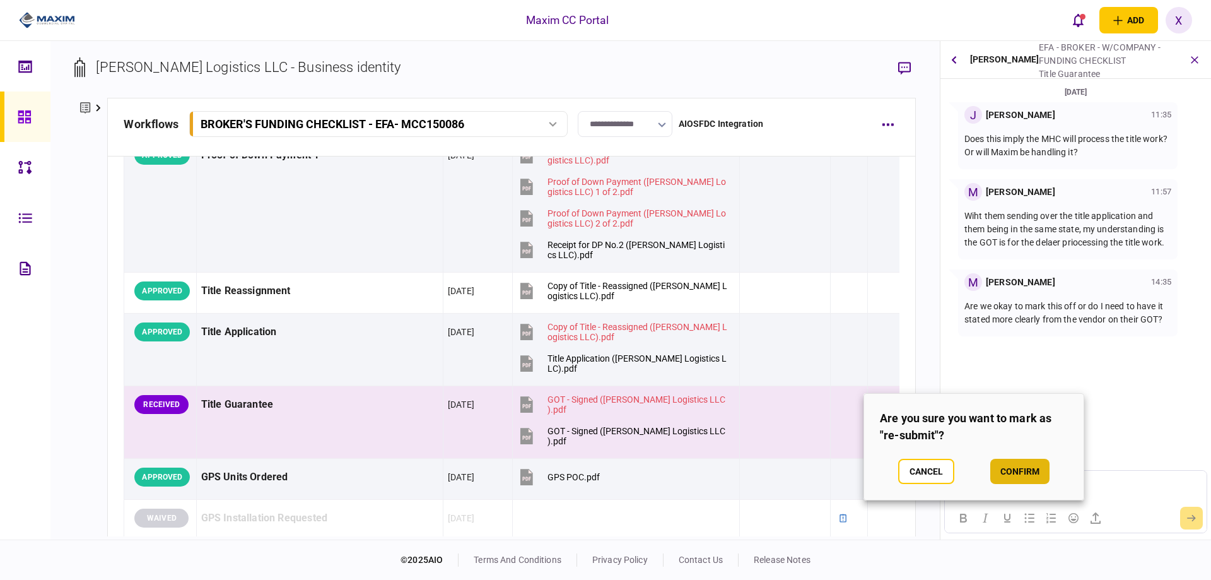
click at [1023, 470] on button "confirm" at bounding box center [1019, 471] width 59 height 25
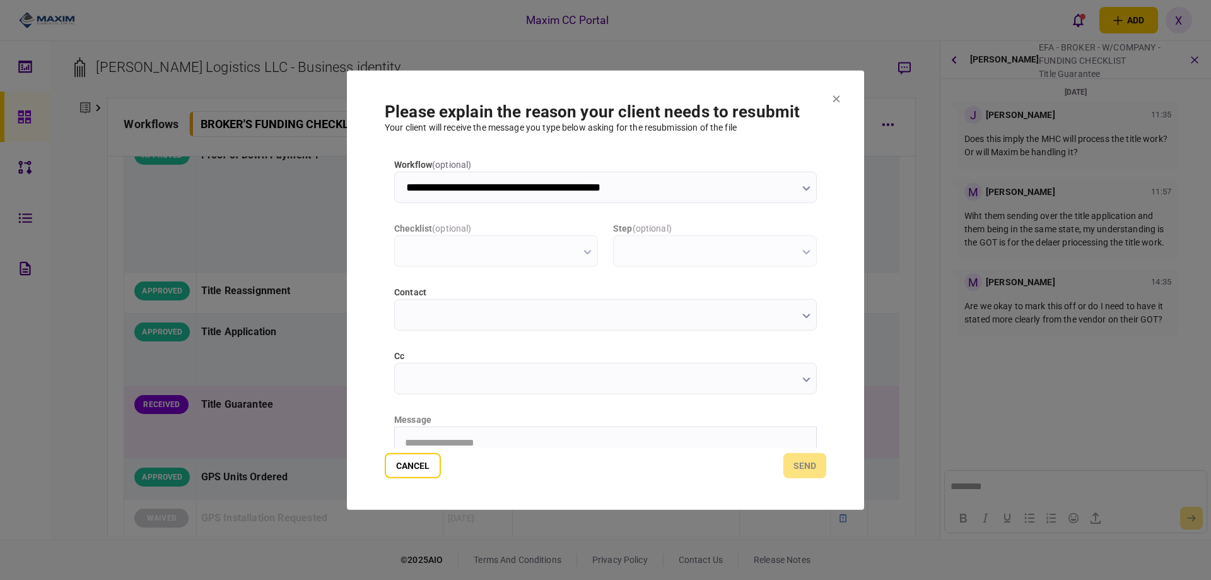
type input "**********"
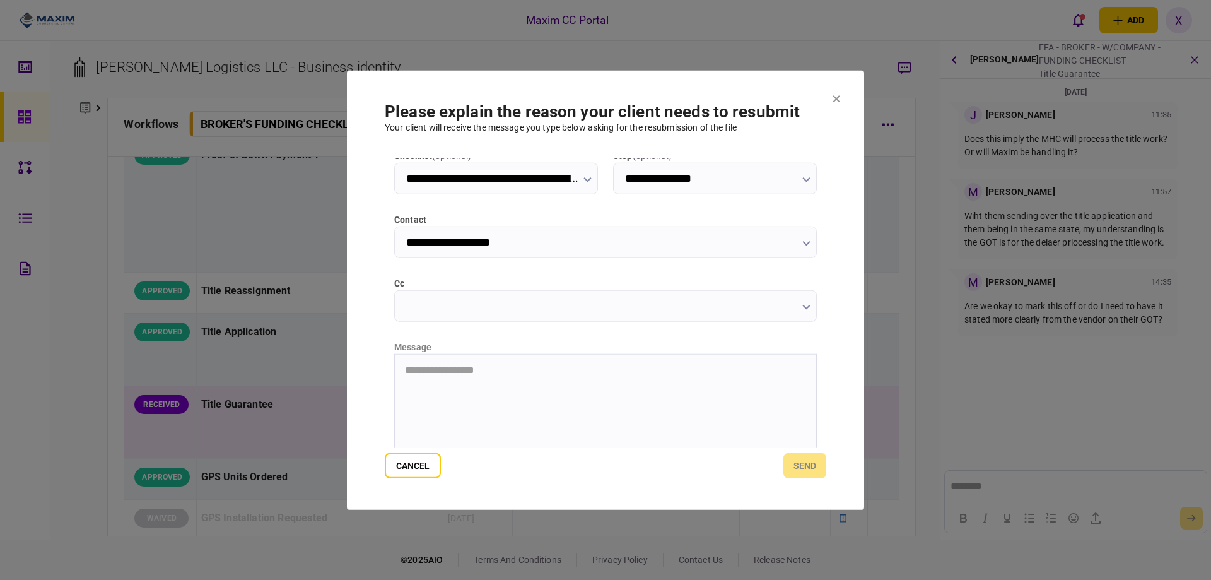
scroll to position [136, 0]
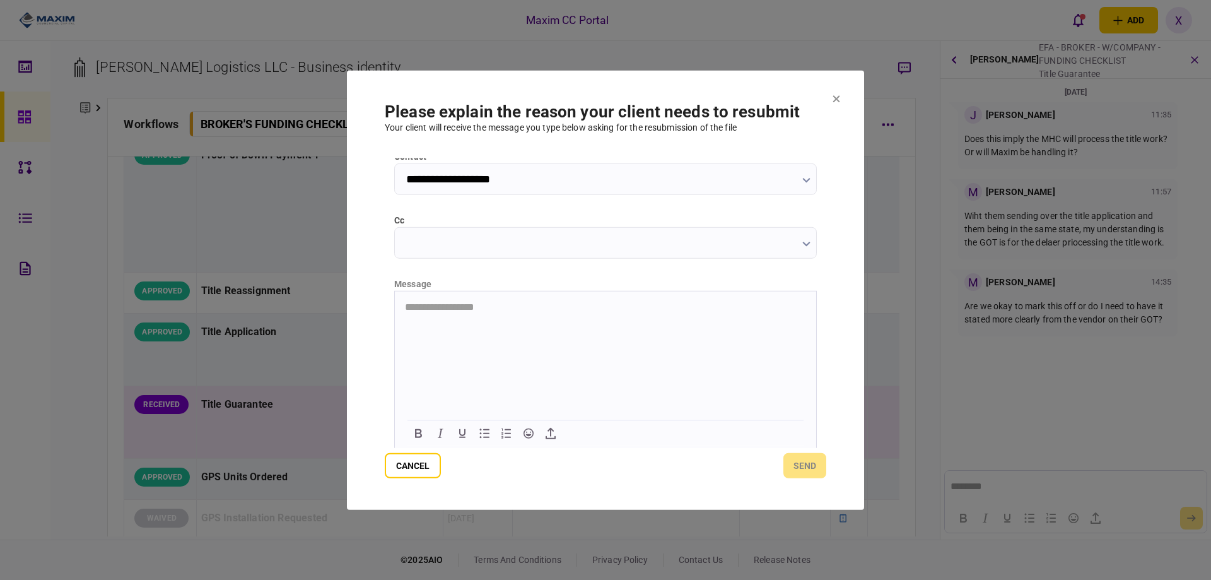
click at [435, 322] on html "**********" at bounding box center [605, 307] width 421 height 32
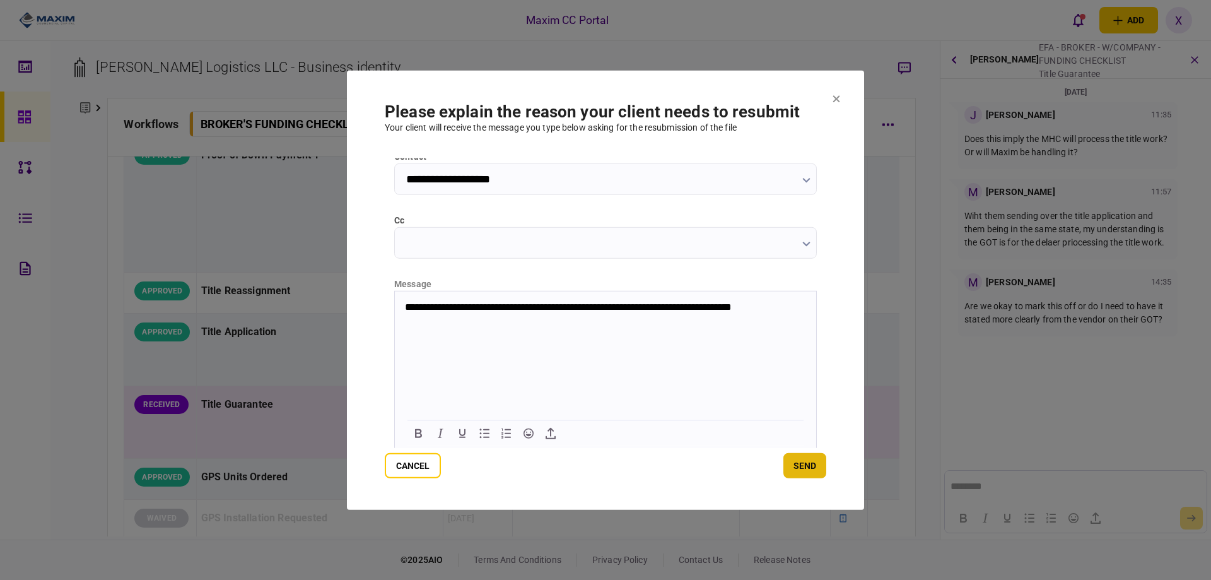
click at [807, 472] on button "send" at bounding box center [804, 465] width 43 height 25
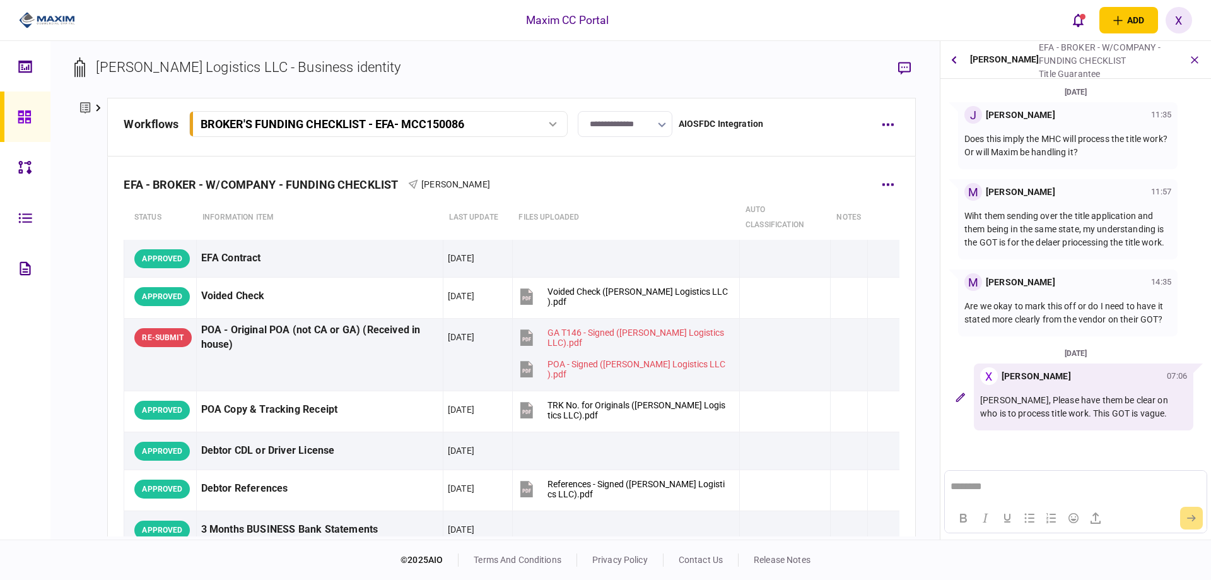
scroll to position [315, 0]
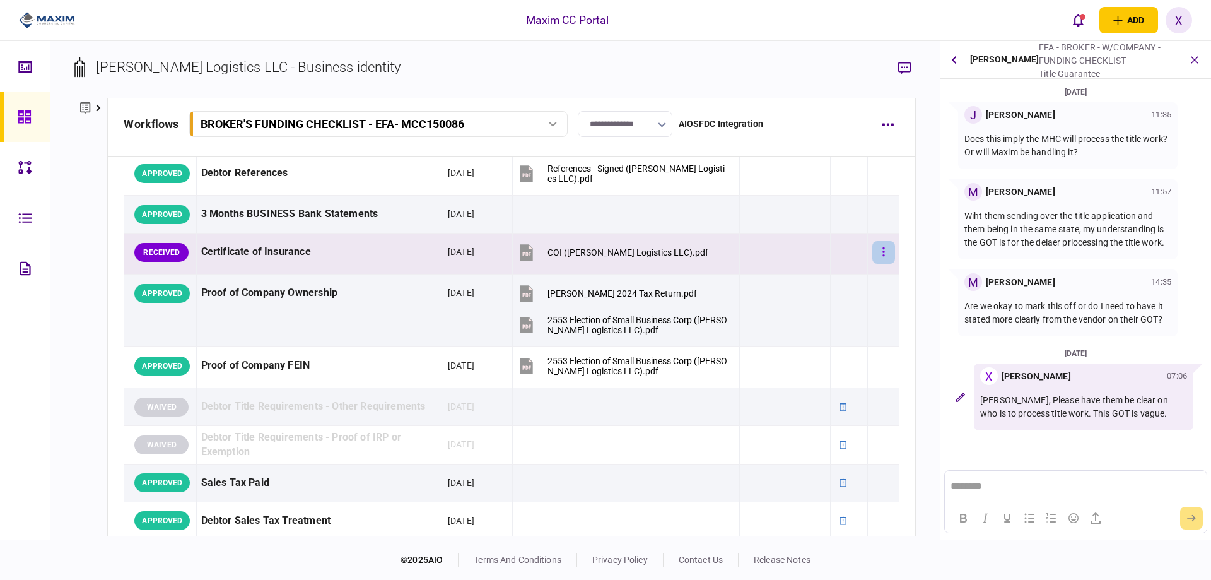
click at [884, 247] on button "button" at bounding box center [883, 252] width 23 height 23
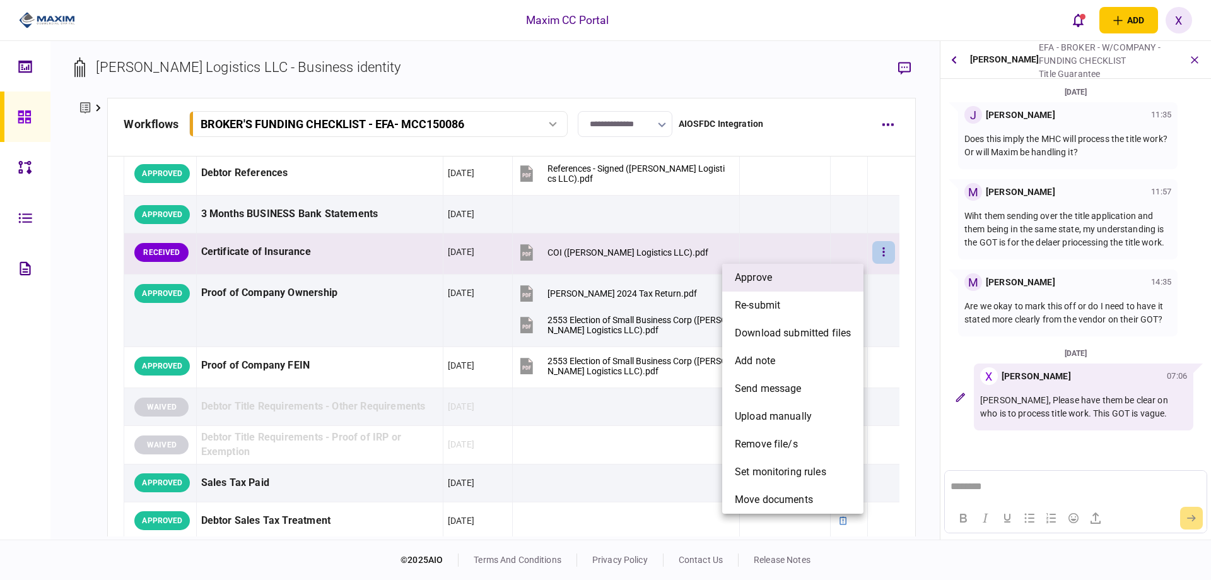
click at [833, 266] on li "approve" at bounding box center [792, 278] width 141 height 28
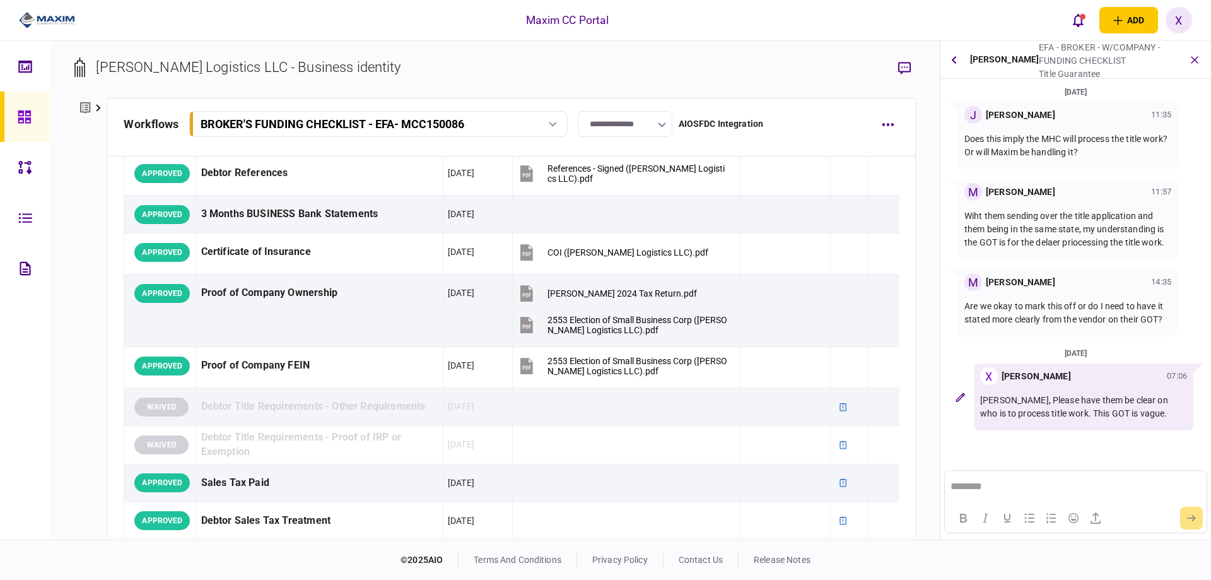
click at [15, 124] on link at bounding box center [25, 116] width 50 height 50
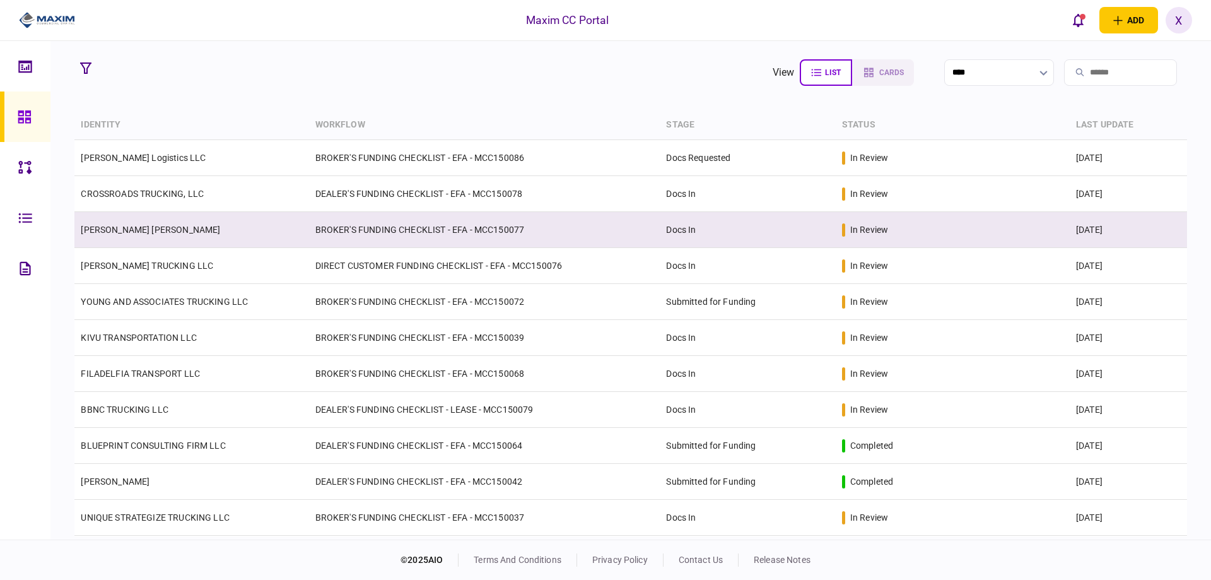
click at [119, 230] on link "[PERSON_NAME] [PERSON_NAME]" at bounding box center [150, 230] width 139 height 10
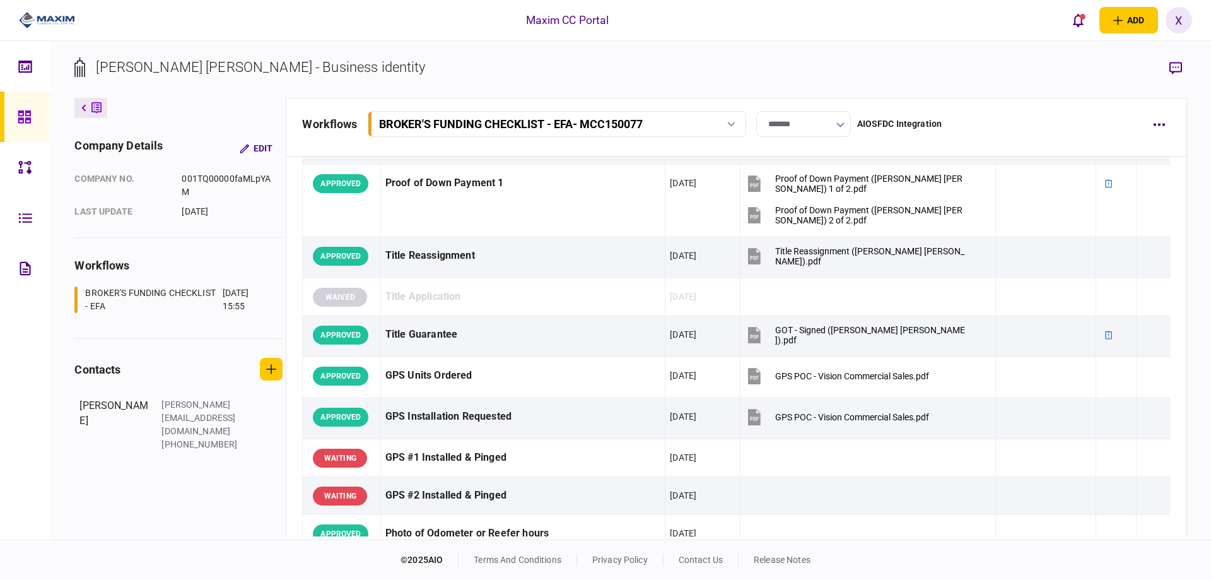
scroll to position [1009, 0]
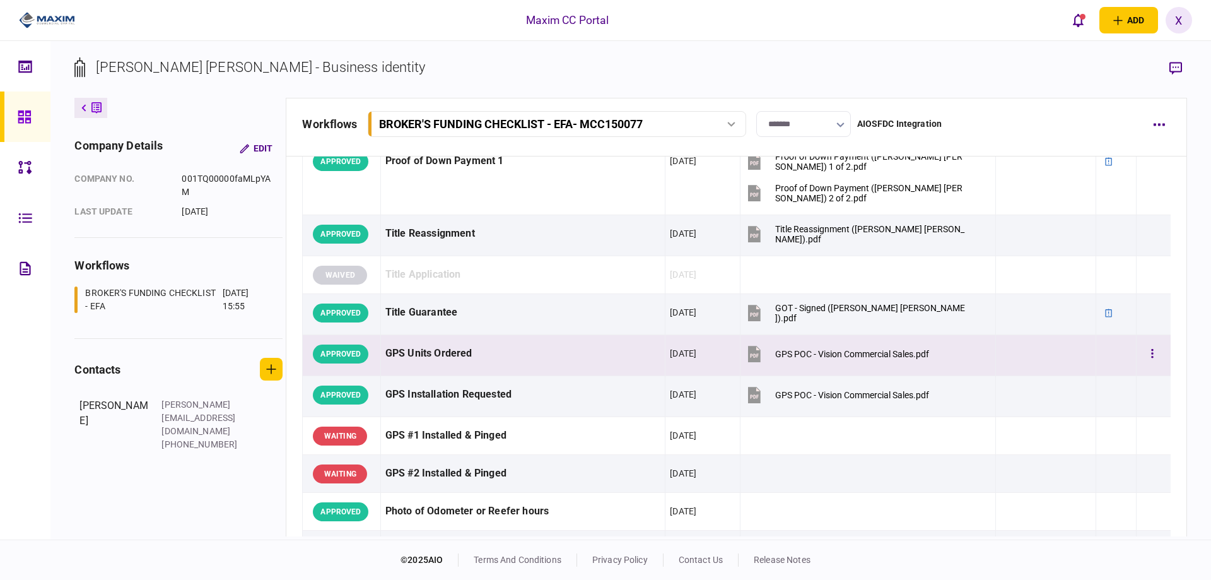
click at [1032, 354] on div at bounding box center [1045, 353] width 91 height 28
click at [1126, 351] on td at bounding box center [1116, 355] width 40 height 41
click at [1141, 357] on button "button" at bounding box center [1152, 353] width 23 height 23
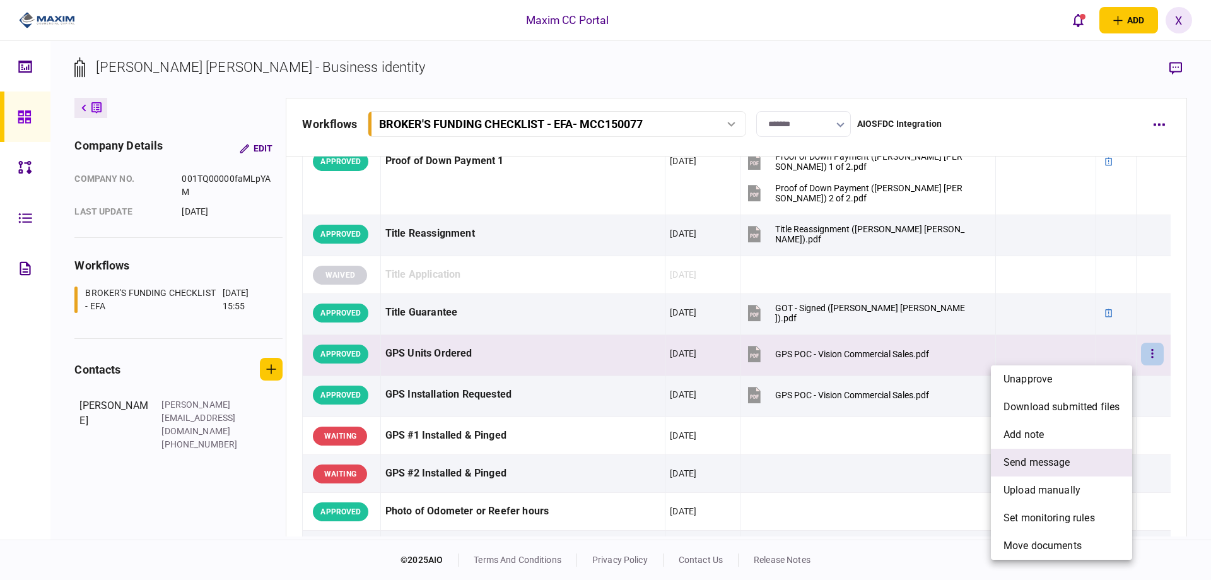
click at [1085, 460] on li "send message" at bounding box center [1061, 462] width 141 height 28
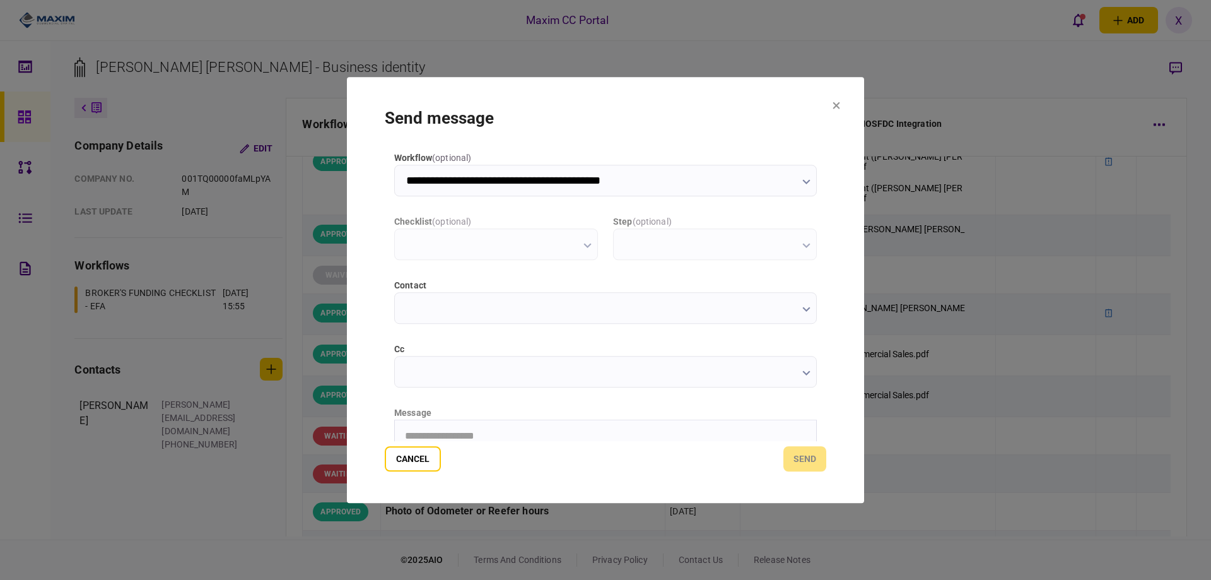
scroll to position [0, 0]
type input "**********"
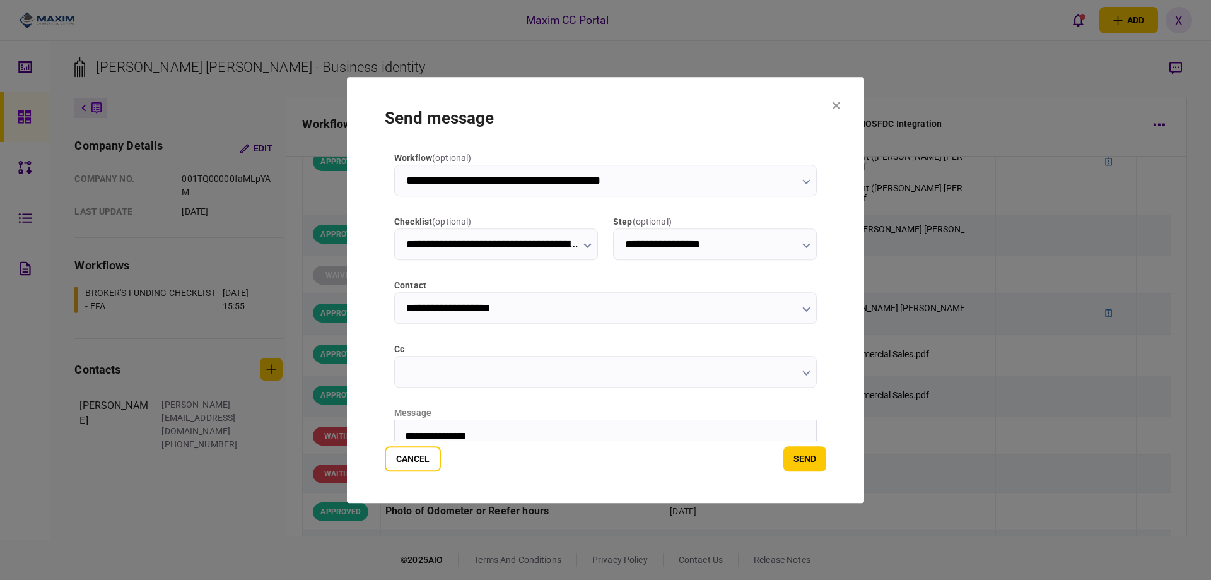
scroll to position [21, 0]
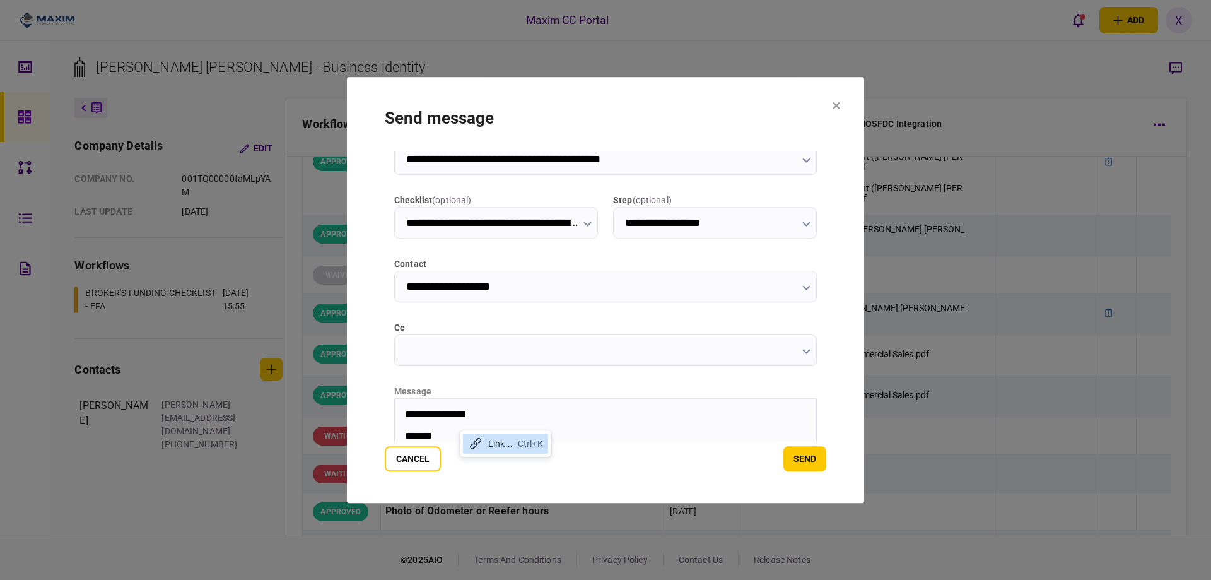
click at [502, 417] on p "**********" at bounding box center [604, 413] width 399 height 11
click at [462, 430] on p "*******" at bounding box center [604, 435] width 399 height 11
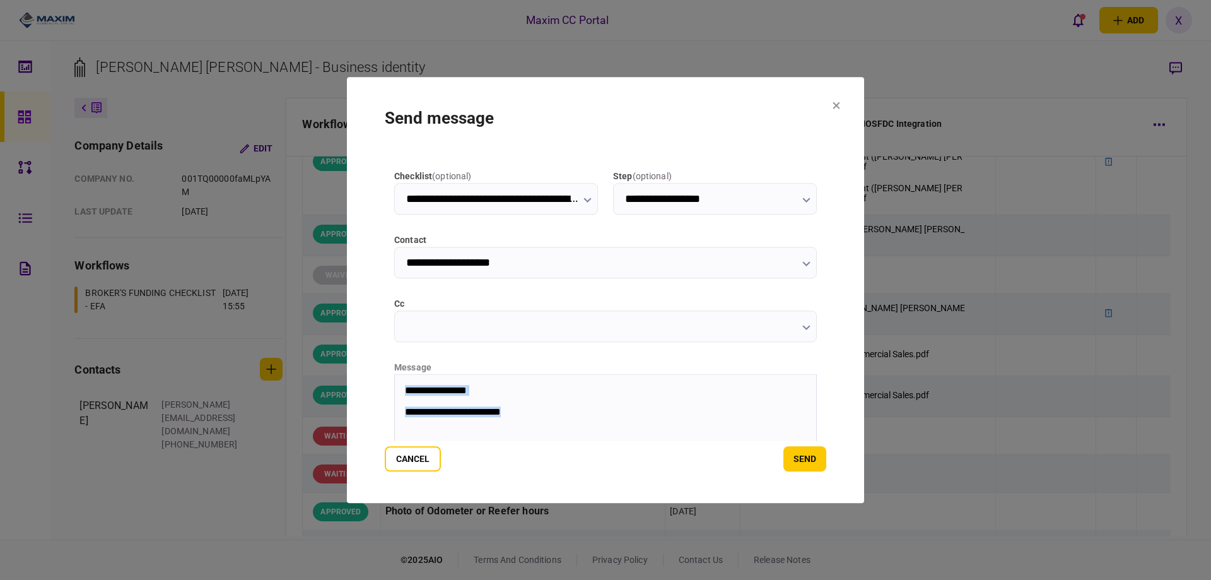
drag, startPoint x: 571, startPoint y: 411, endPoint x: 392, endPoint y: 385, distance: 181.0
click at [395, 385] on html "**********" at bounding box center [605, 400] width 421 height 53
copy body "**********"
click at [805, 453] on button "send" at bounding box center [804, 458] width 43 height 25
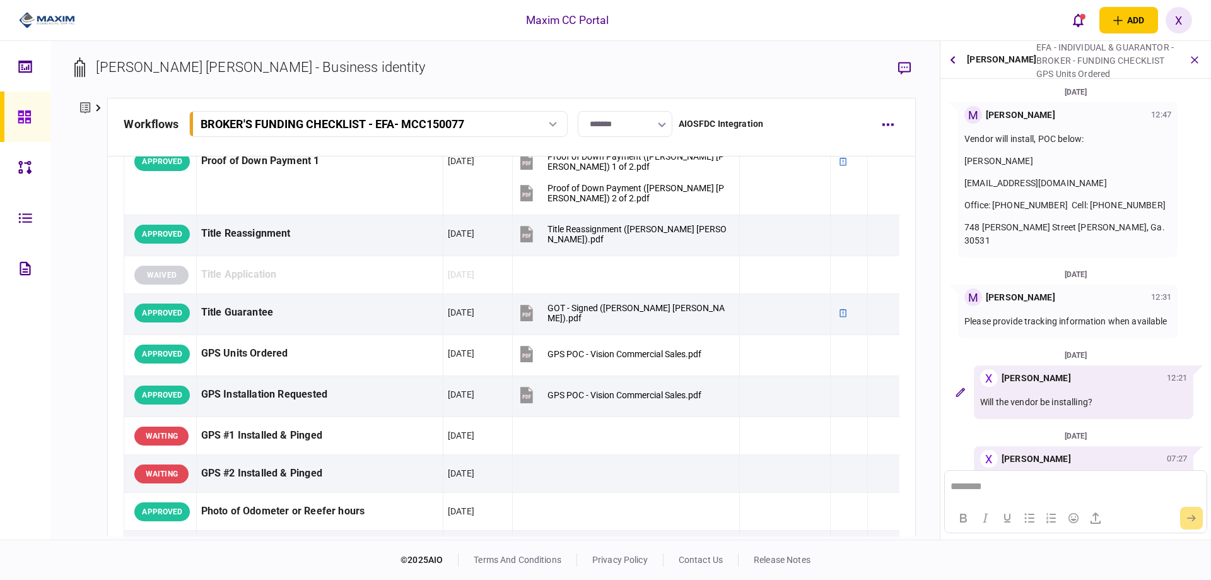
scroll to position [49, 0]
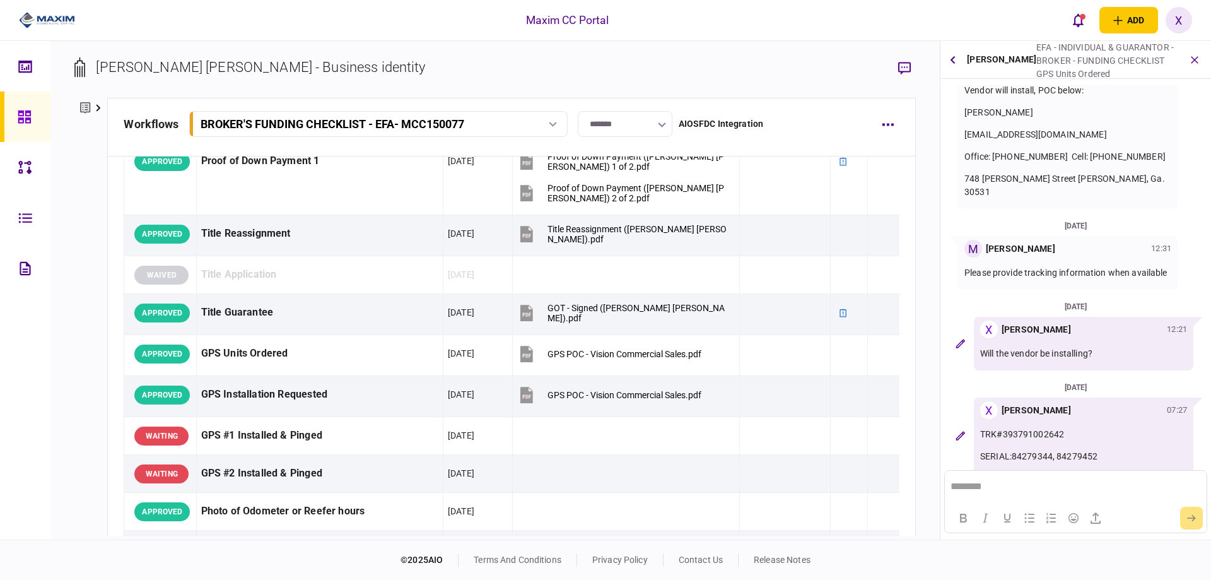
click at [15, 123] on link at bounding box center [25, 116] width 50 height 50
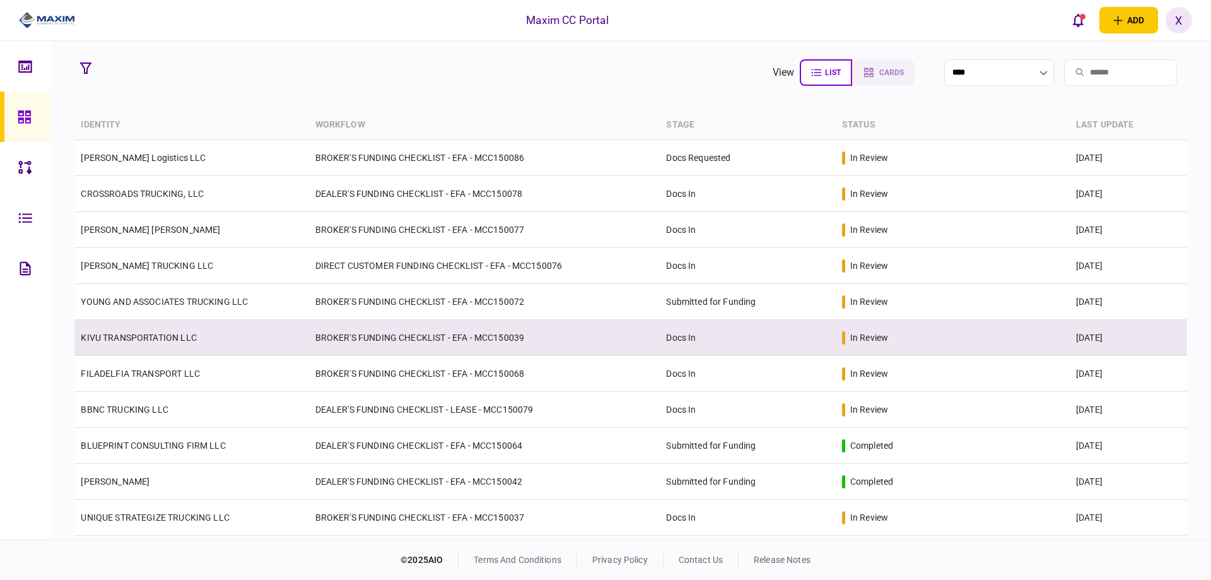
click at [131, 339] on link "KIVU TRANSPORTATION LLC" at bounding box center [138, 337] width 115 height 10
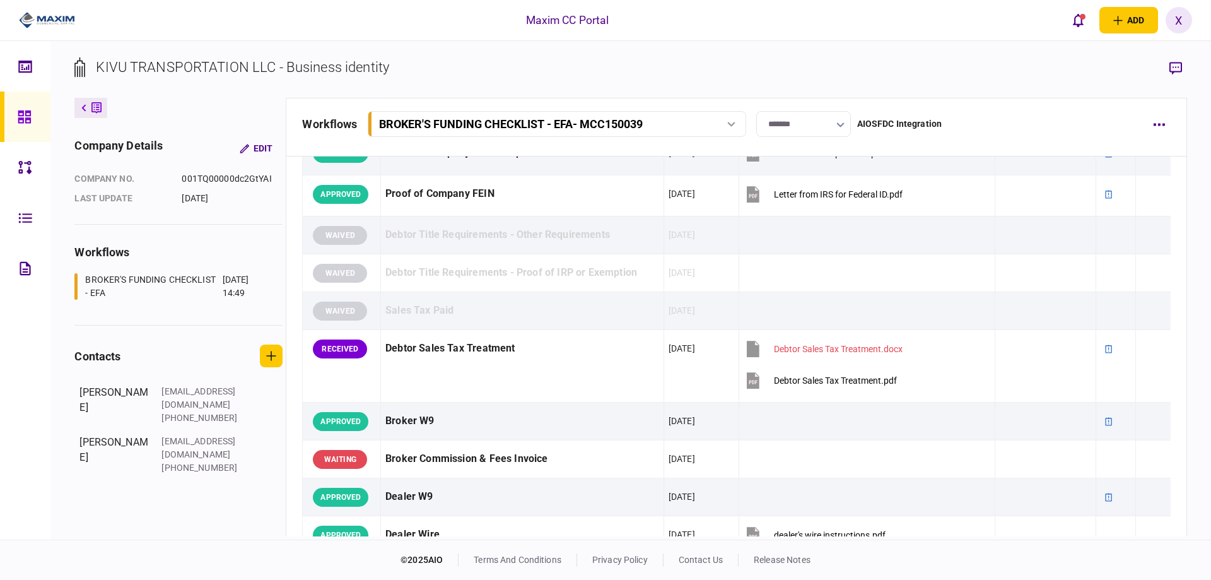
scroll to position [505, 0]
click at [59, 12] on img at bounding box center [47, 20] width 56 height 19
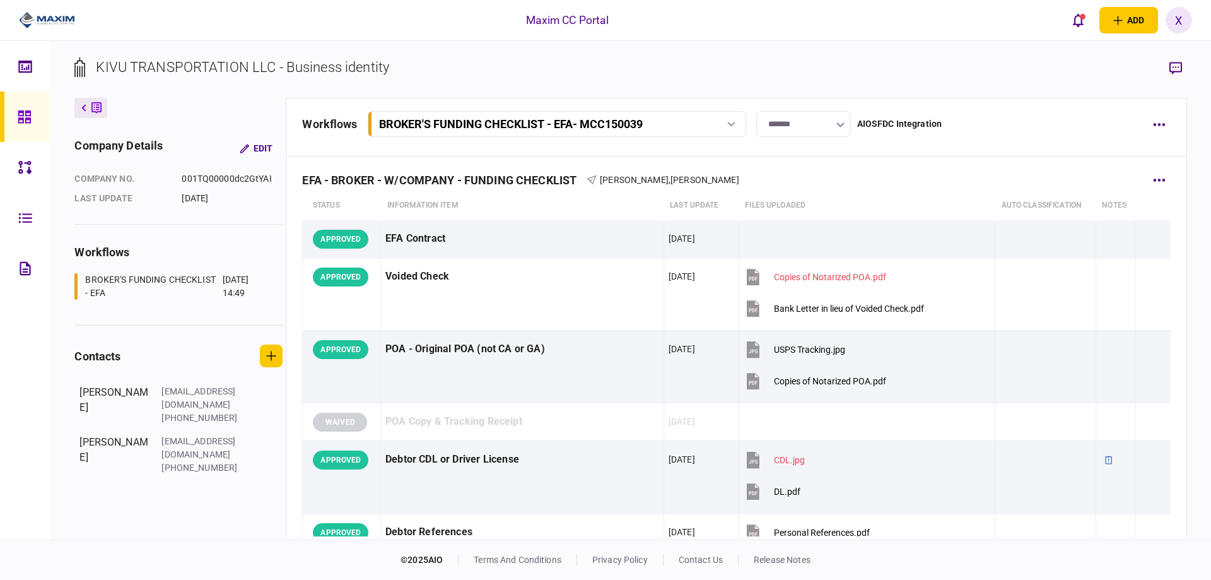
scroll to position [0, 0]
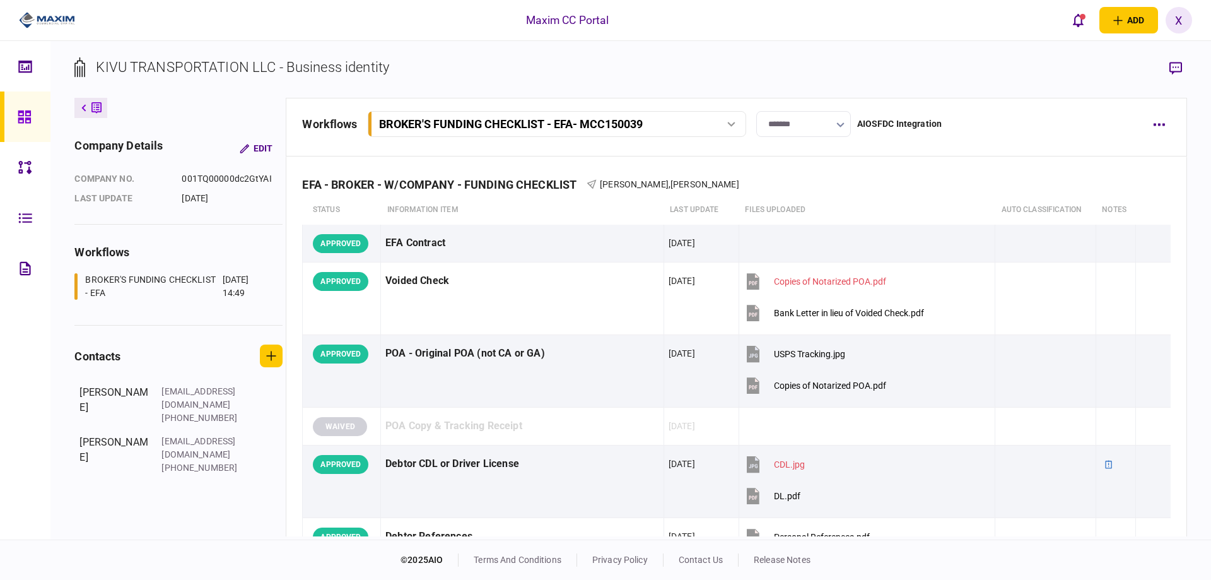
click at [40, 34] on div at bounding box center [42, 20] width 85 height 41
click at [40, 25] on img at bounding box center [47, 20] width 56 height 19
click at [25, 134] on div at bounding box center [28, 116] width 20 height 50
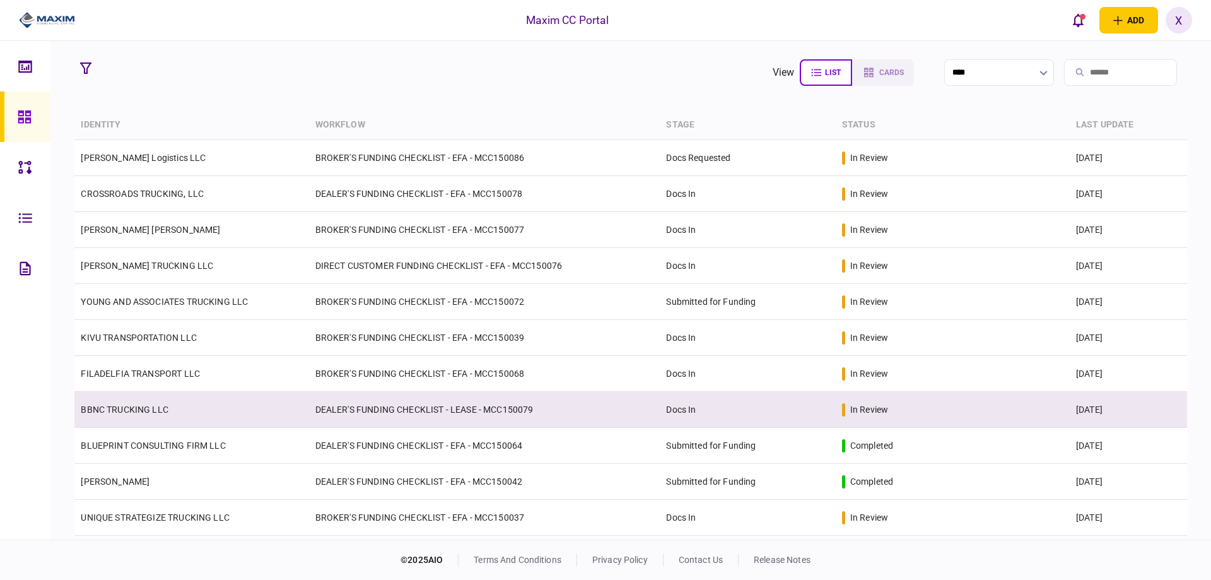
click at [151, 412] on link "BBNC TRUCKING LLC" at bounding box center [125, 409] width 88 height 10
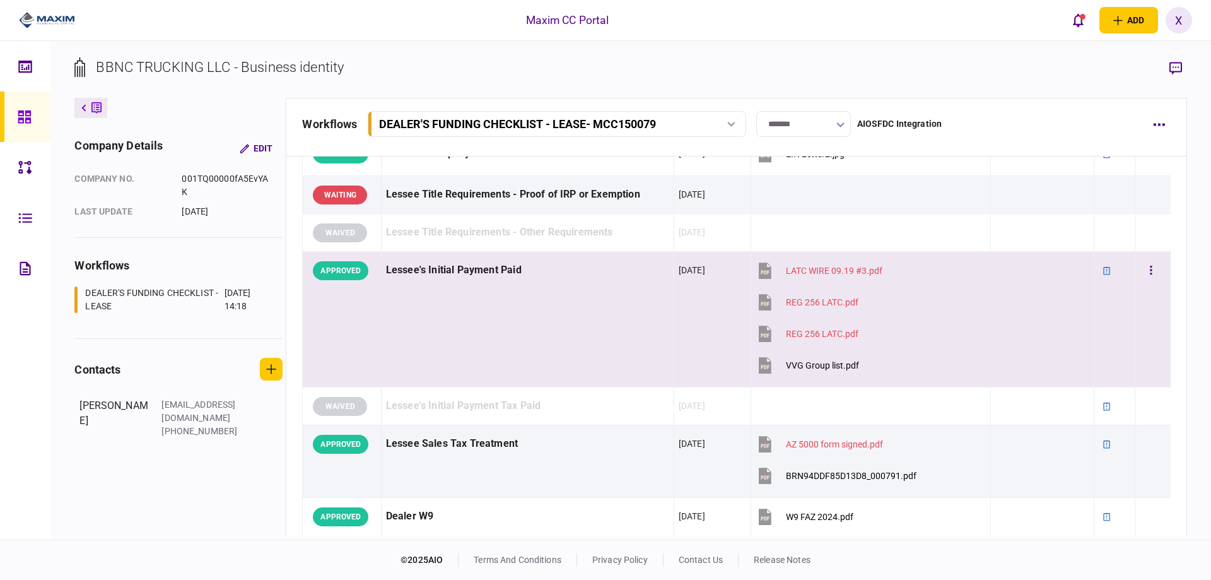
scroll to position [631, 0]
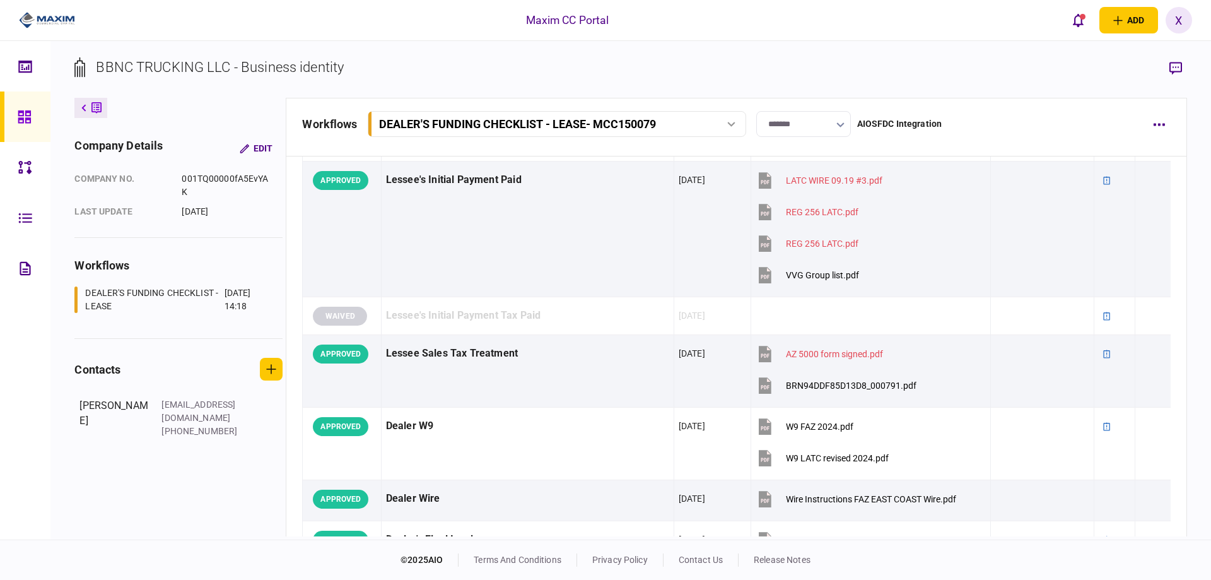
click at [38, 110] on link at bounding box center [25, 116] width 50 height 50
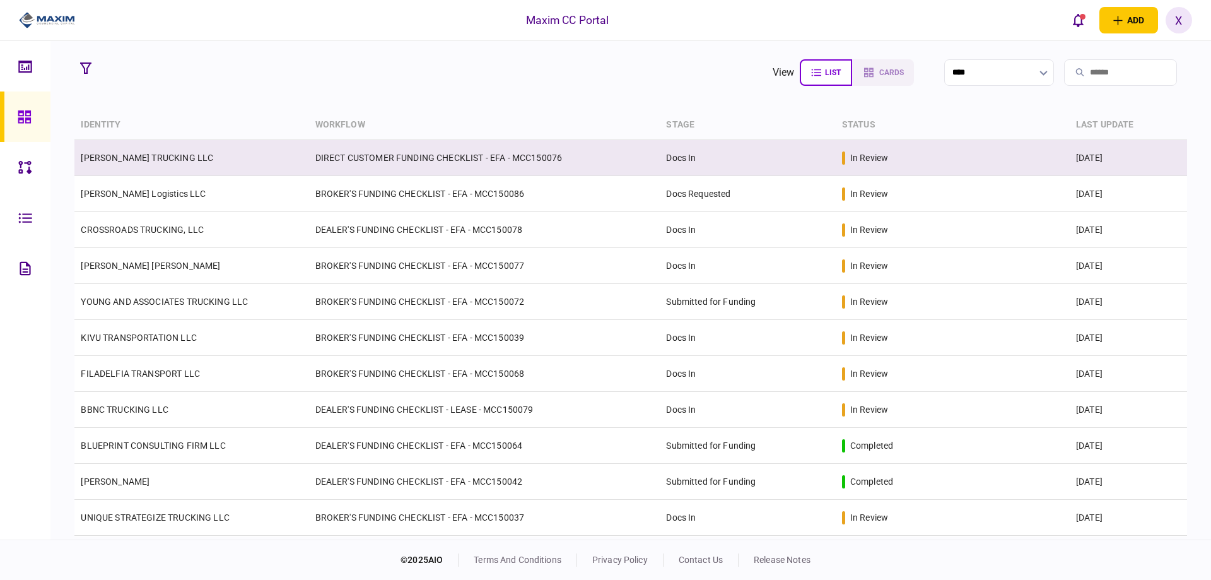
click at [170, 153] on link "[PERSON_NAME] TRUCKING LLC" at bounding box center [147, 158] width 132 height 10
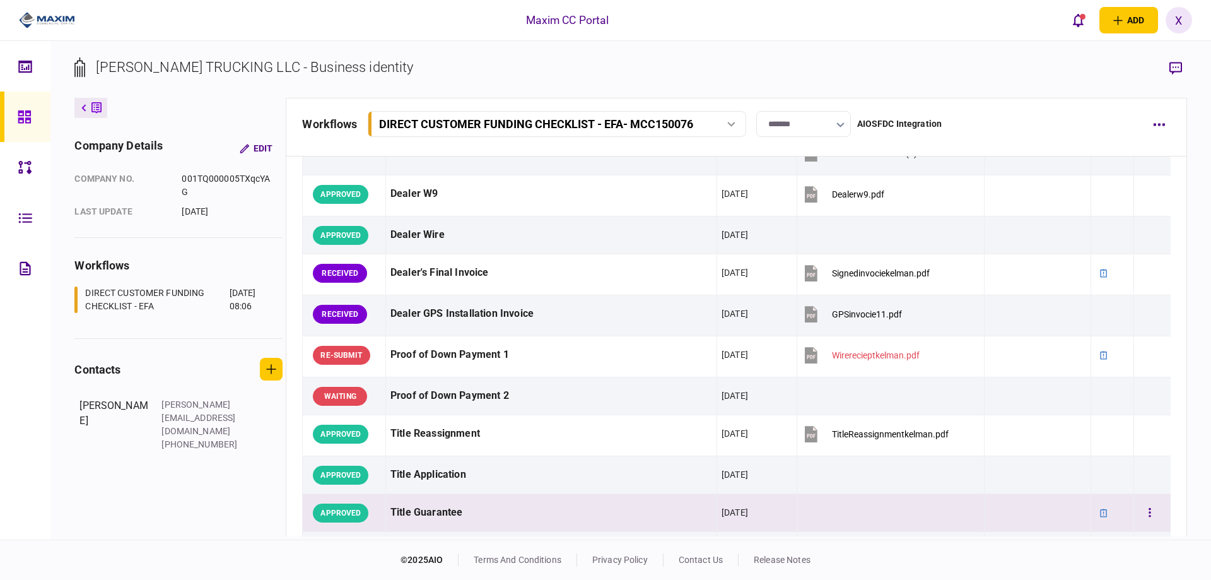
scroll to position [1009, 0]
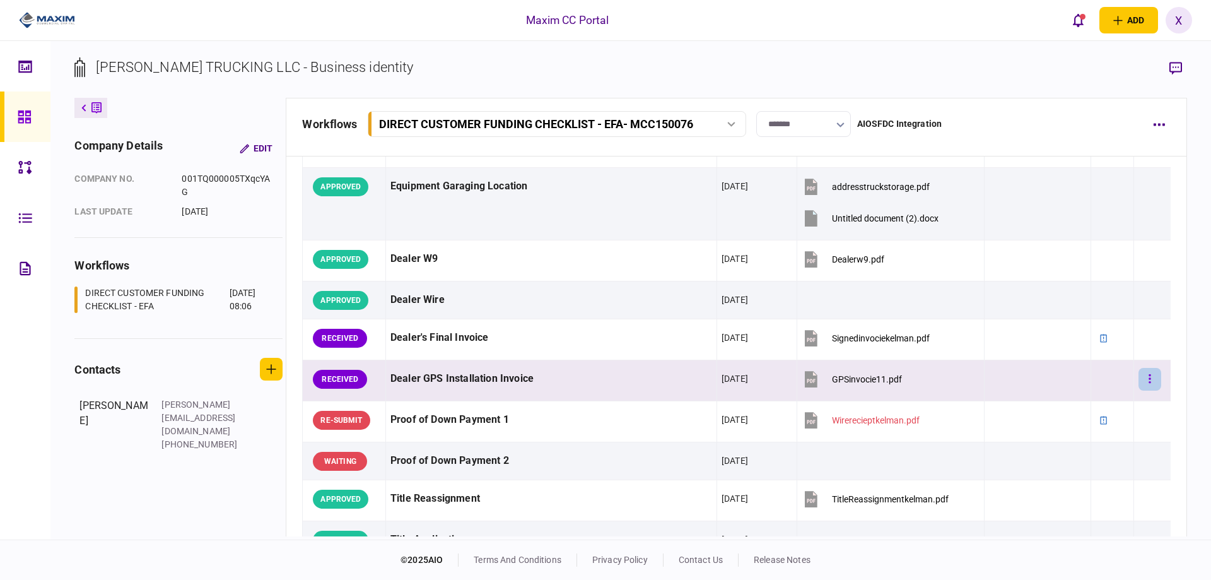
click at [1145, 371] on button "button" at bounding box center [1149, 379] width 23 height 23
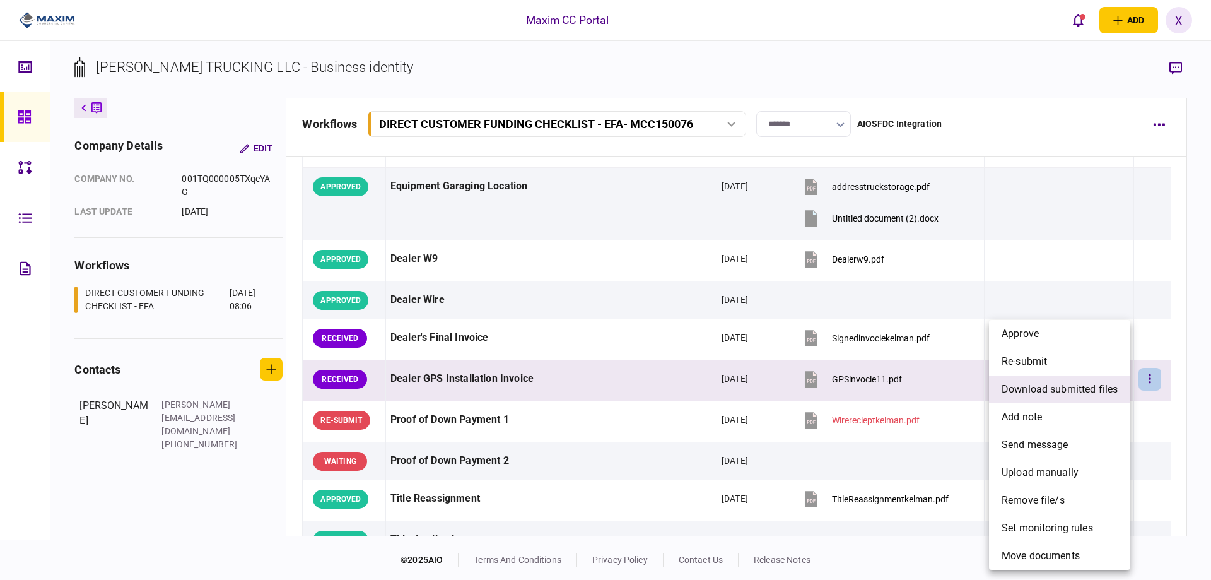
click at [1077, 391] on span "download submitted files" at bounding box center [1060, 389] width 116 height 15
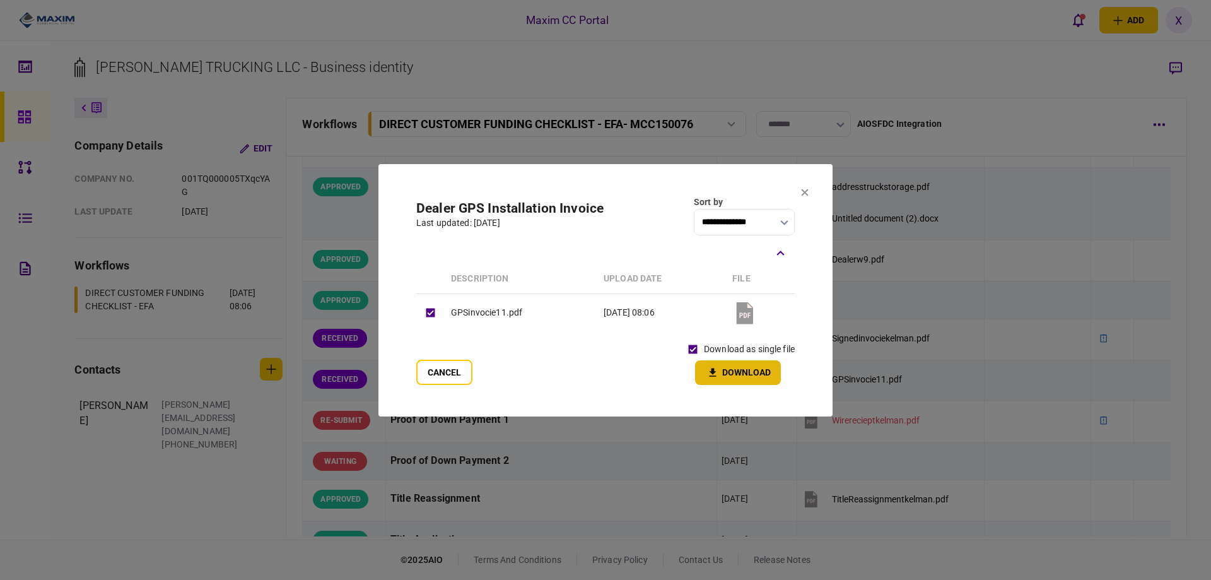
click at [715, 368] on icon "button" at bounding box center [712, 372] width 15 height 12
click at [804, 192] on icon at bounding box center [805, 192] width 7 height 7
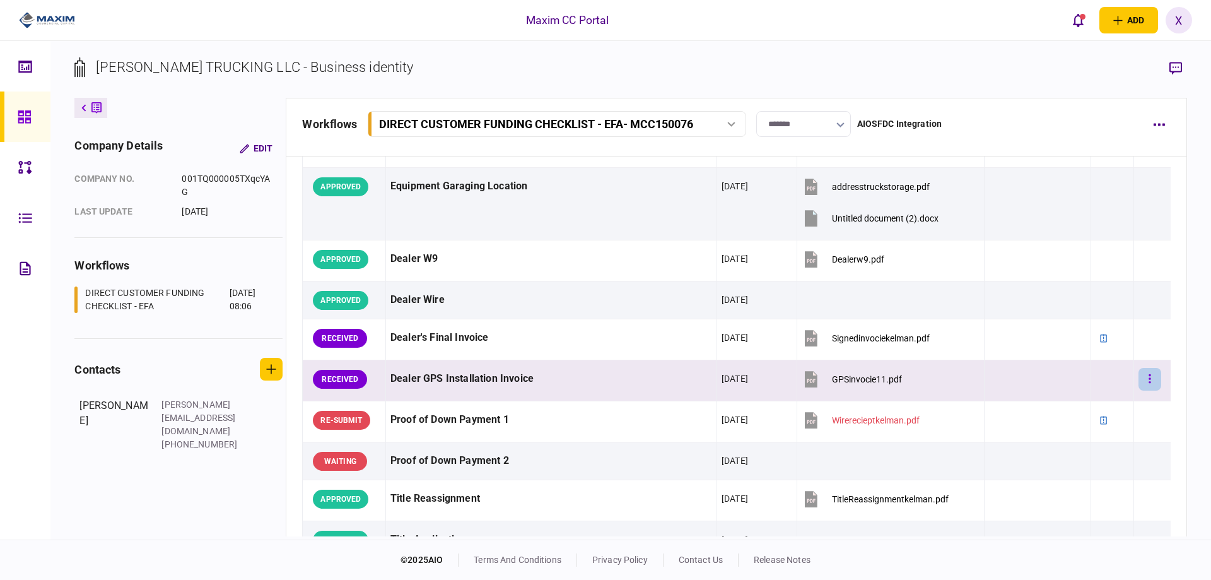
click at [1149, 375] on icon "button" at bounding box center [1150, 379] width 3 height 12
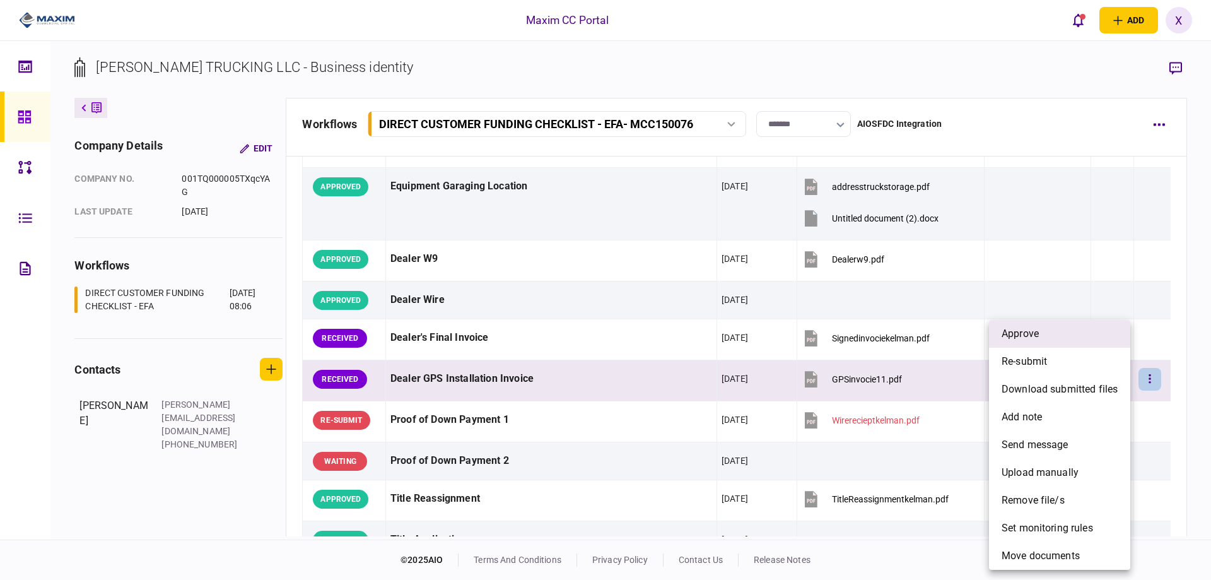
click at [1046, 339] on li "approve" at bounding box center [1059, 334] width 141 height 28
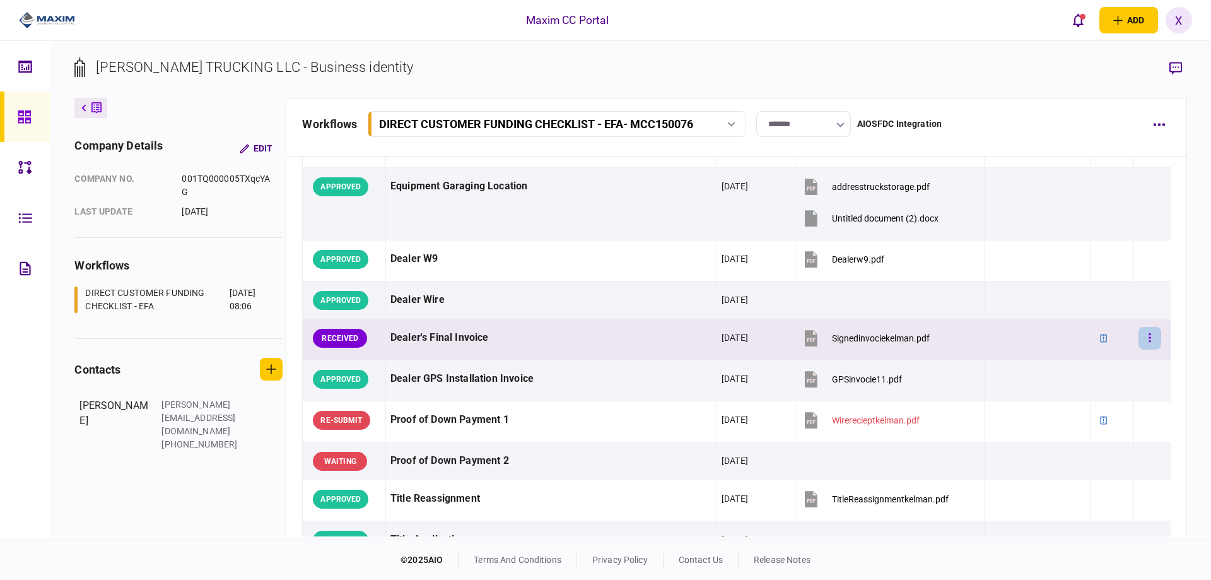
click at [1145, 337] on button "button" at bounding box center [1149, 338] width 23 height 23
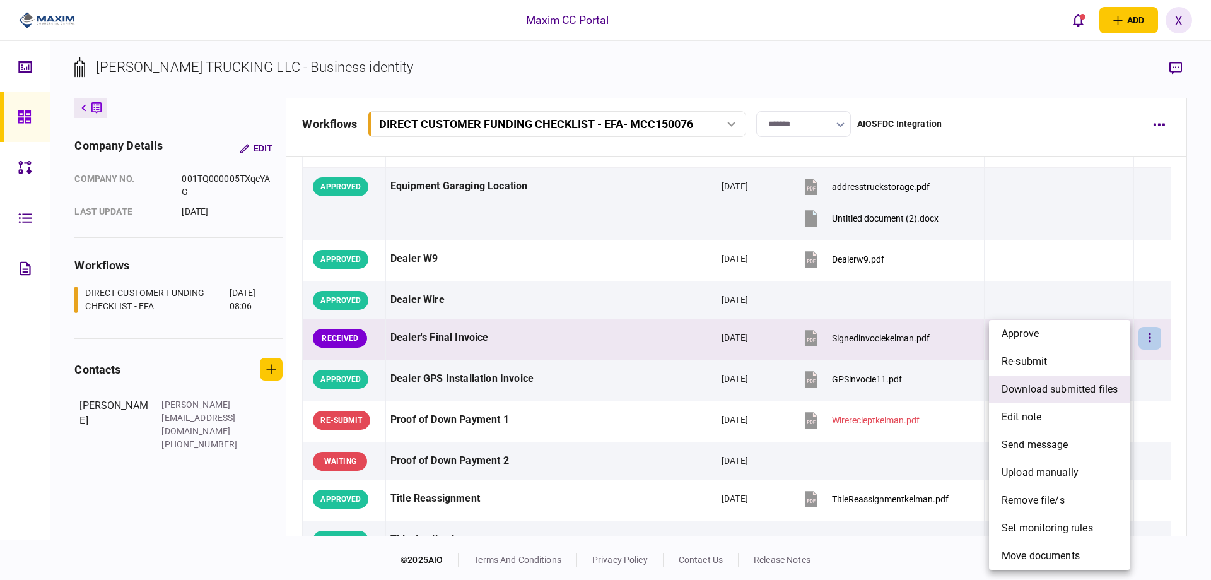
click at [1085, 385] on span "download submitted files" at bounding box center [1060, 389] width 116 height 15
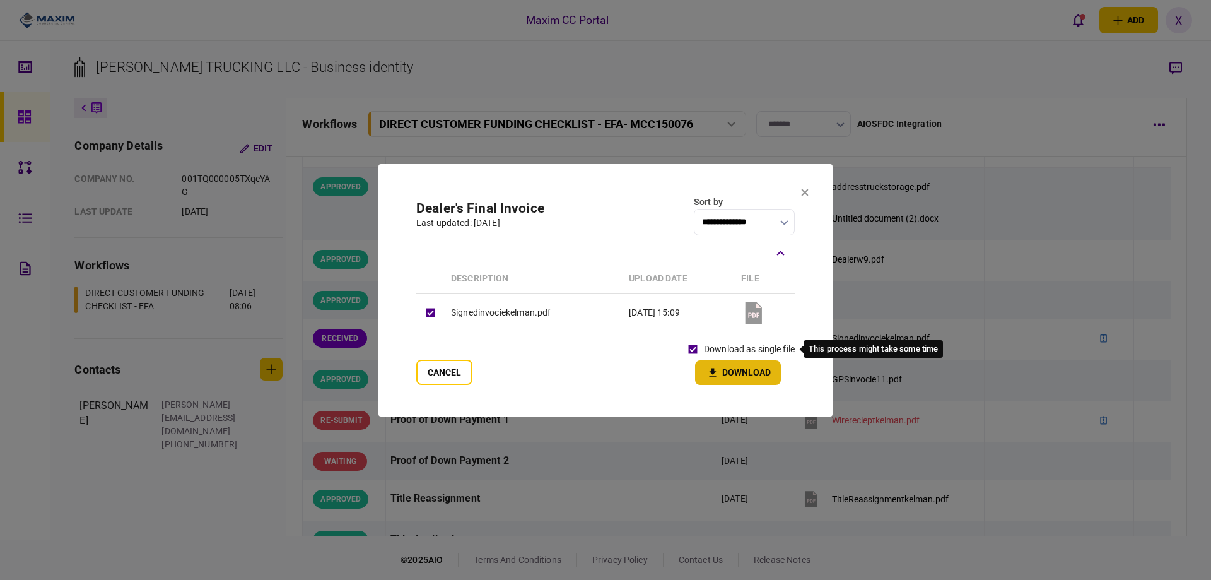
click at [737, 383] on button "Download" at bounding box center [738, 372] width 86 height 25
click at [804, 192] on icon at bounding box center [805, 192] width 7 height 7
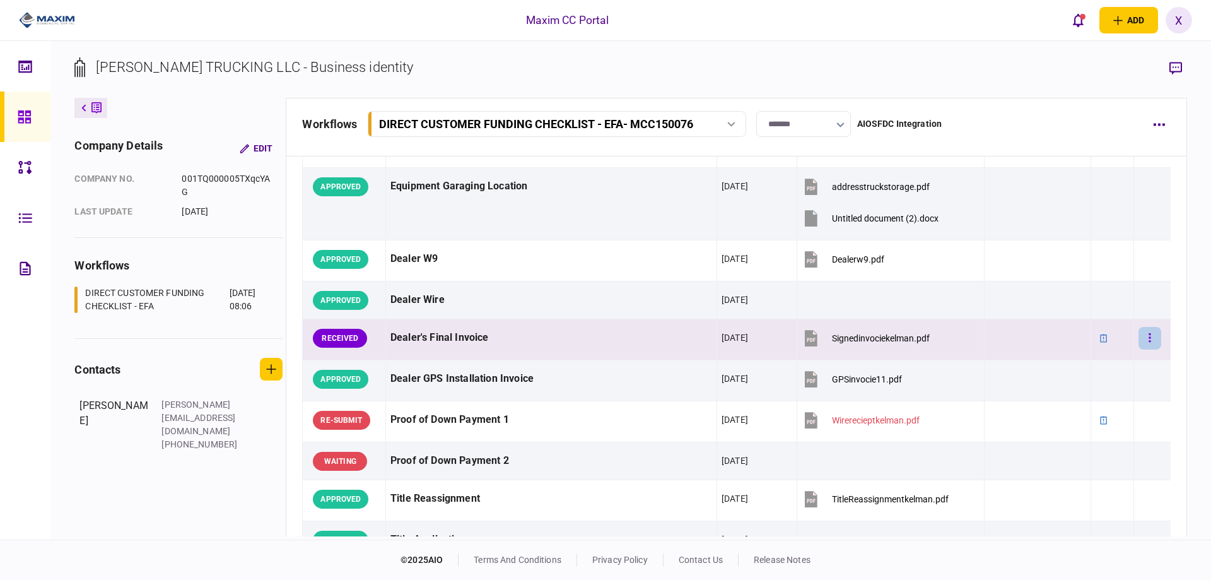
click at [1146, 339] on button "button" at bounding box center [1149, 338] width 23 height 23
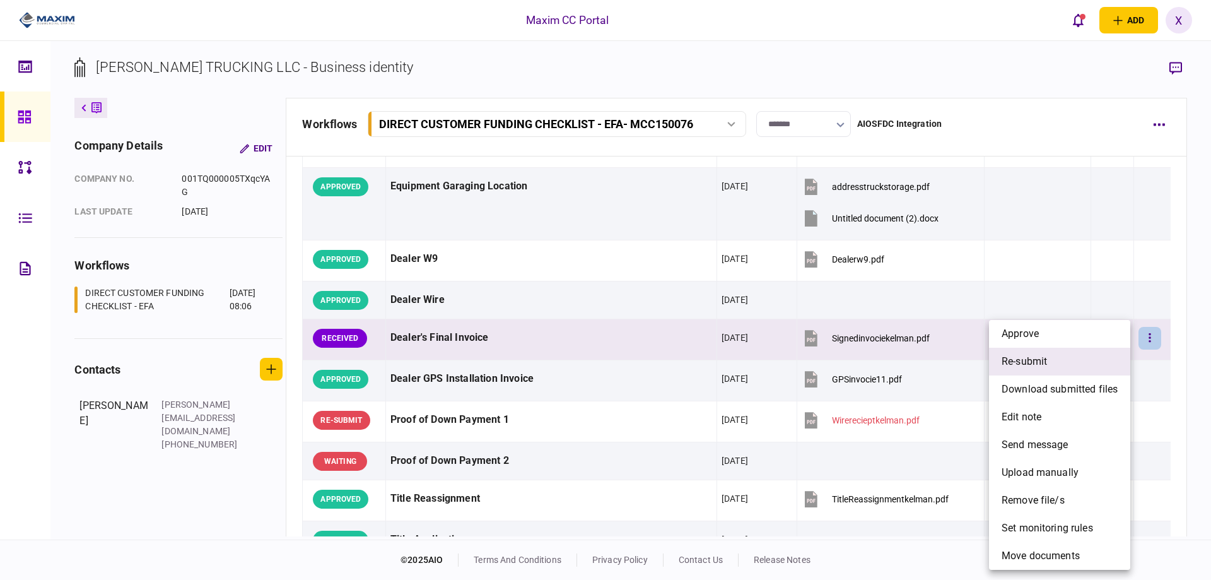
click at [1098, 371] on li "re-submit" at bounding box center [1059, 362] width 141 height 28
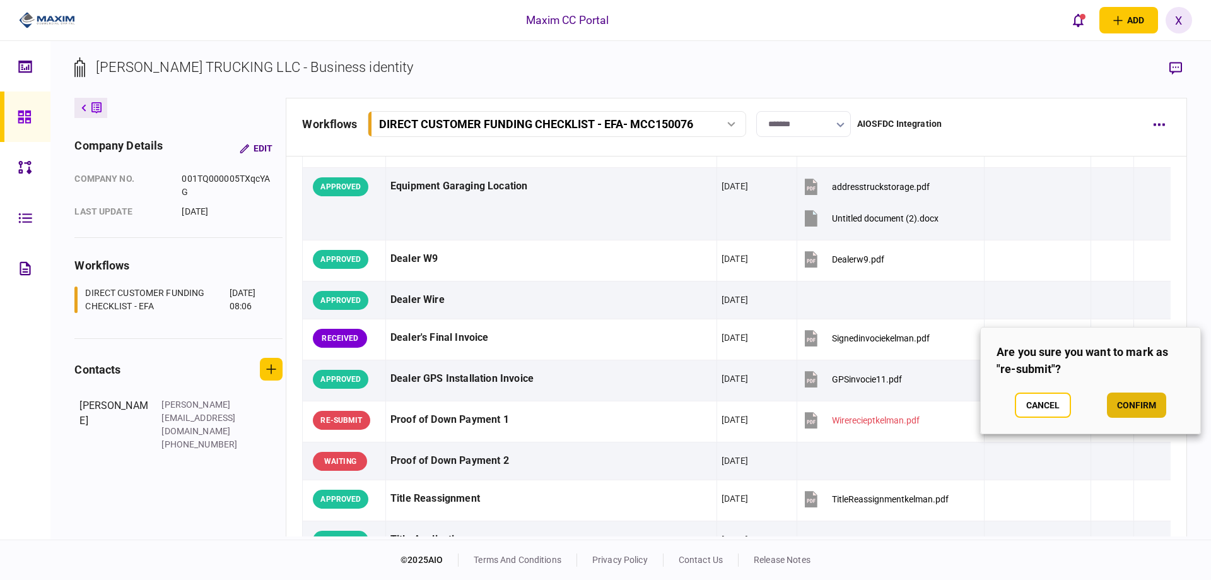
click at [1136, 404] on button "confirm" at bounding box center [1136, 404] width 59 height 25
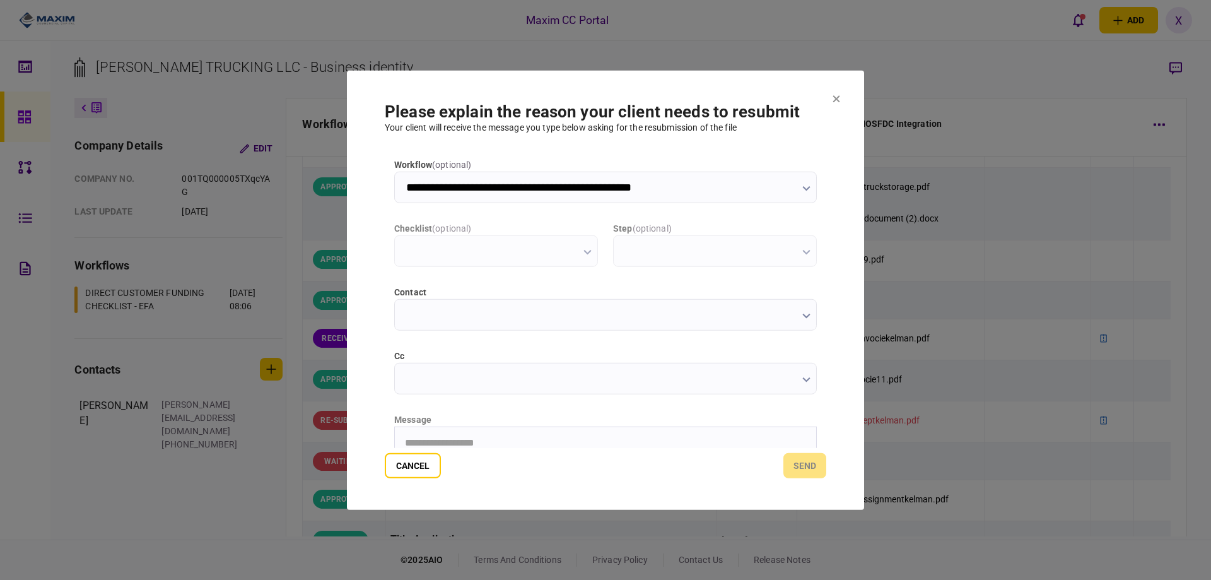
scroll to position [0, 0]
type input "**********"
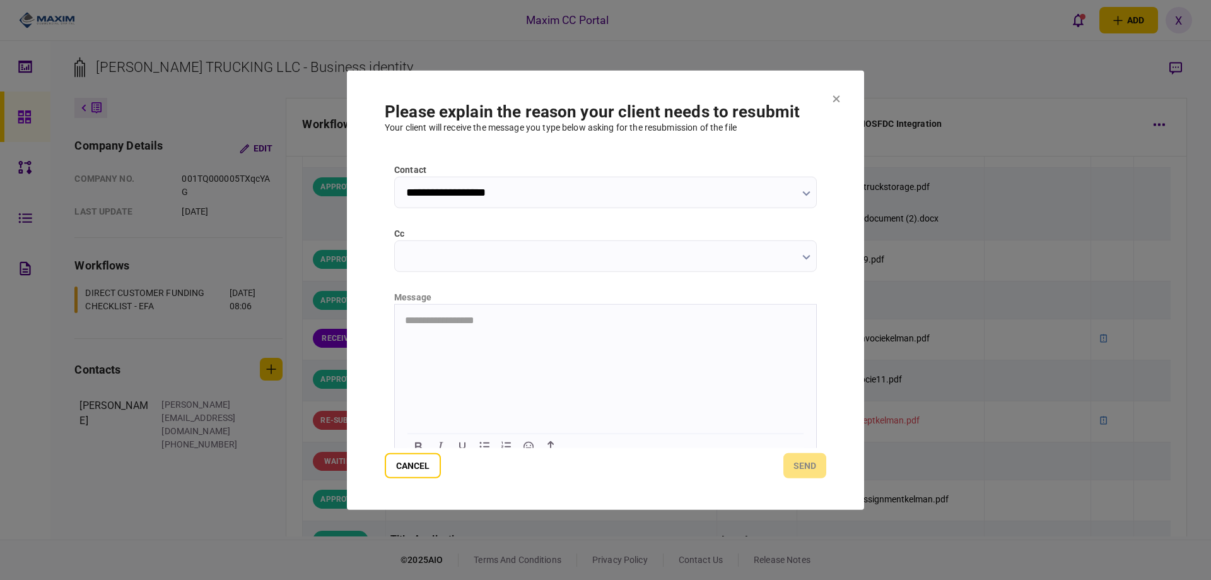
scroll to position [126, 0]
click at [517, 332] on html "**********" at bounding box center [605, 316] width 421 height 32
click at [538, 314] on p "**********" at bounding box center [604, 315] width 399 height 11
click at [807, 464] on button "send" at bounding box center [804, 465] width 43 height 25
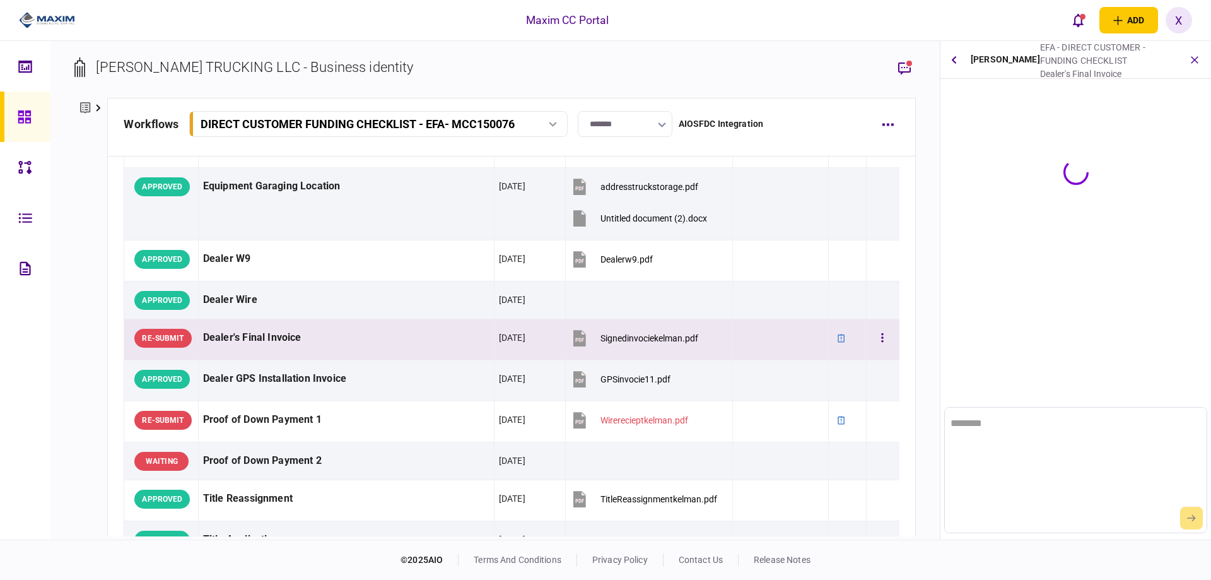
scroll to position [0, 0]
